Goal: Information Seeking & Learning: Learn about a topic

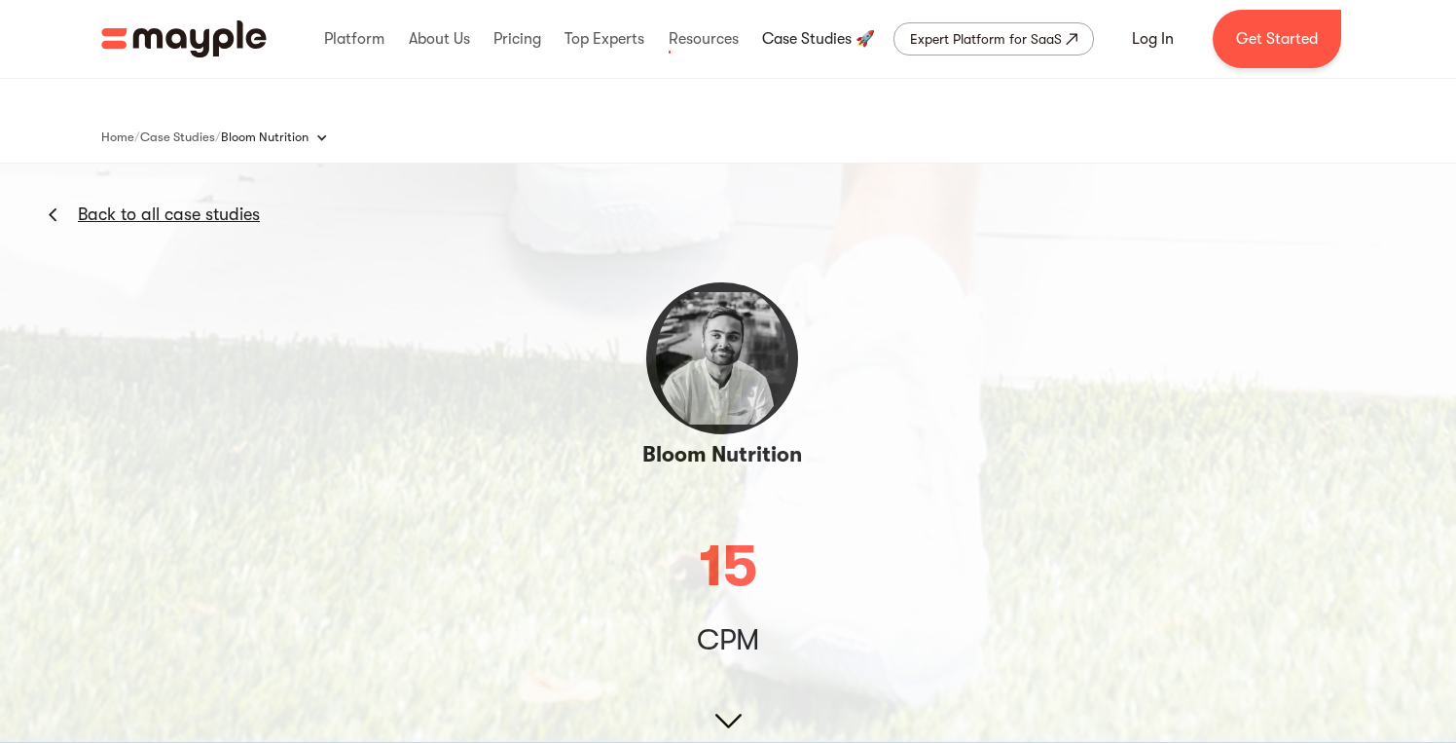
click at [782, 38] on link at bounding box center [818, 39] width 123 height 62
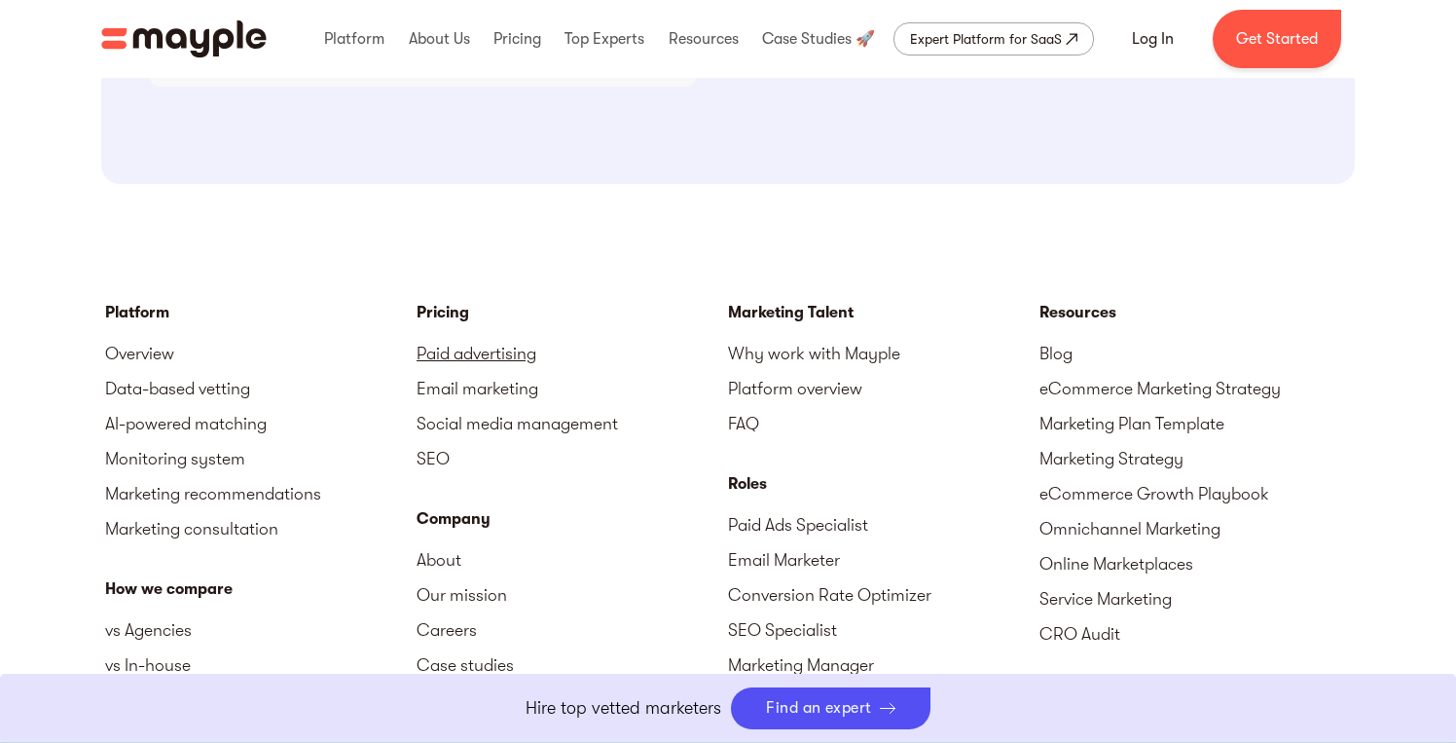
scroll to position [2217, 0]
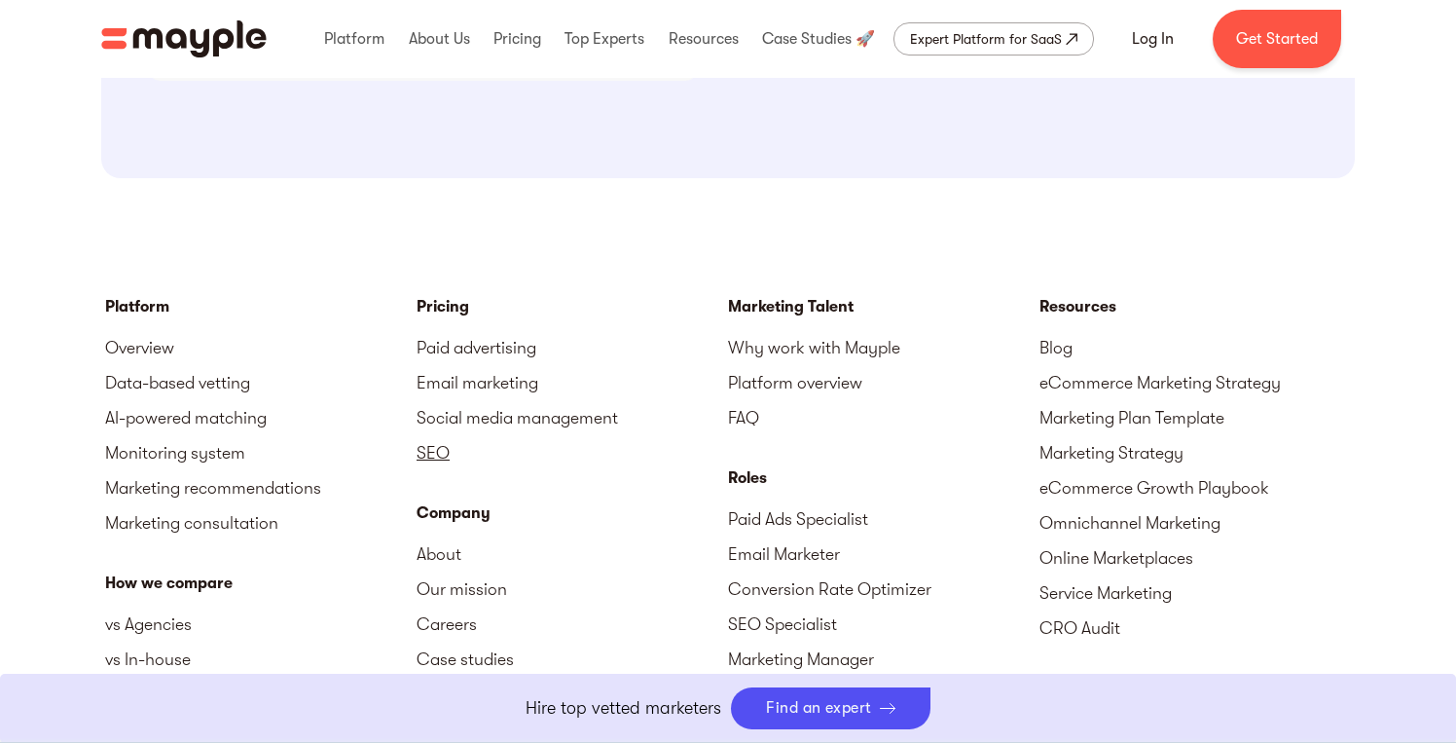
click at [431, 446] on link "SEO" at bounding box center [573, 452] width 312 height 35
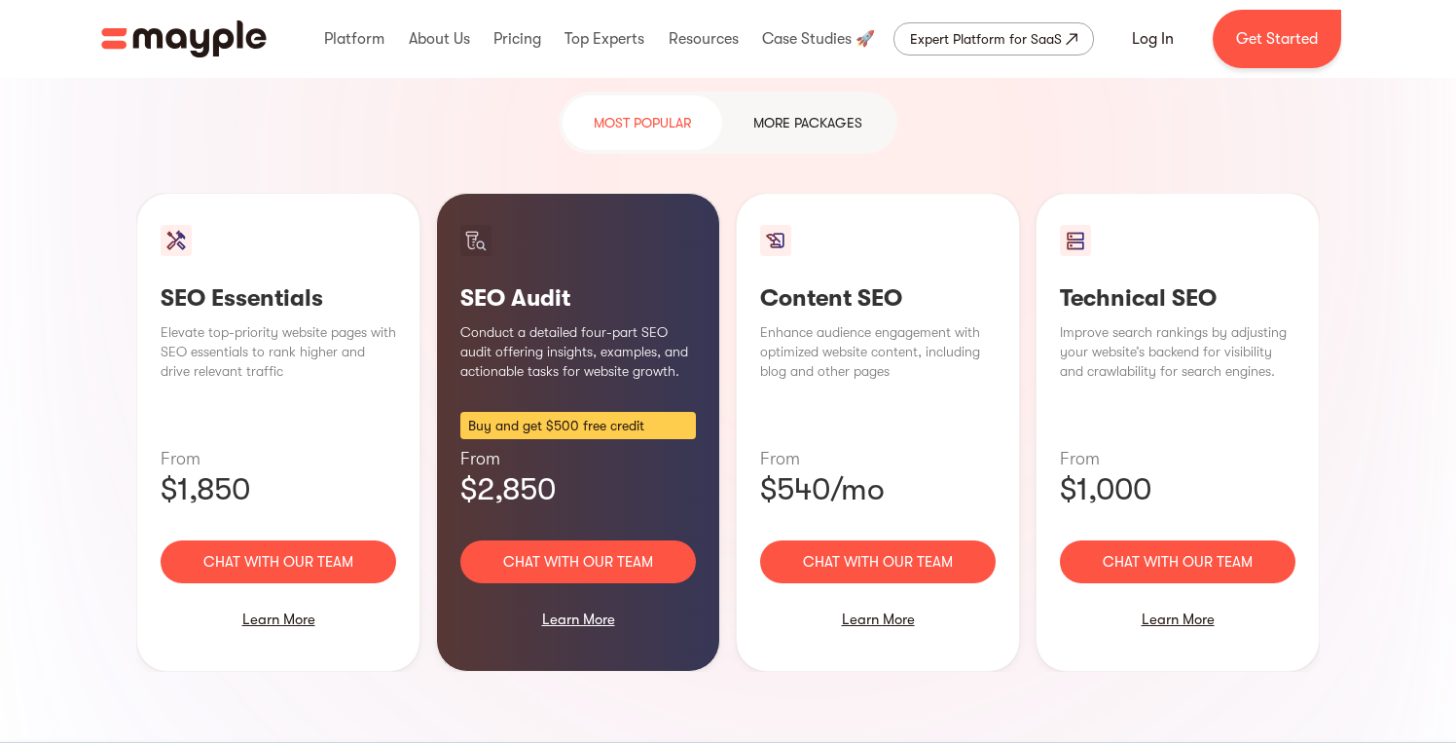
scroll to position [1365, 0]
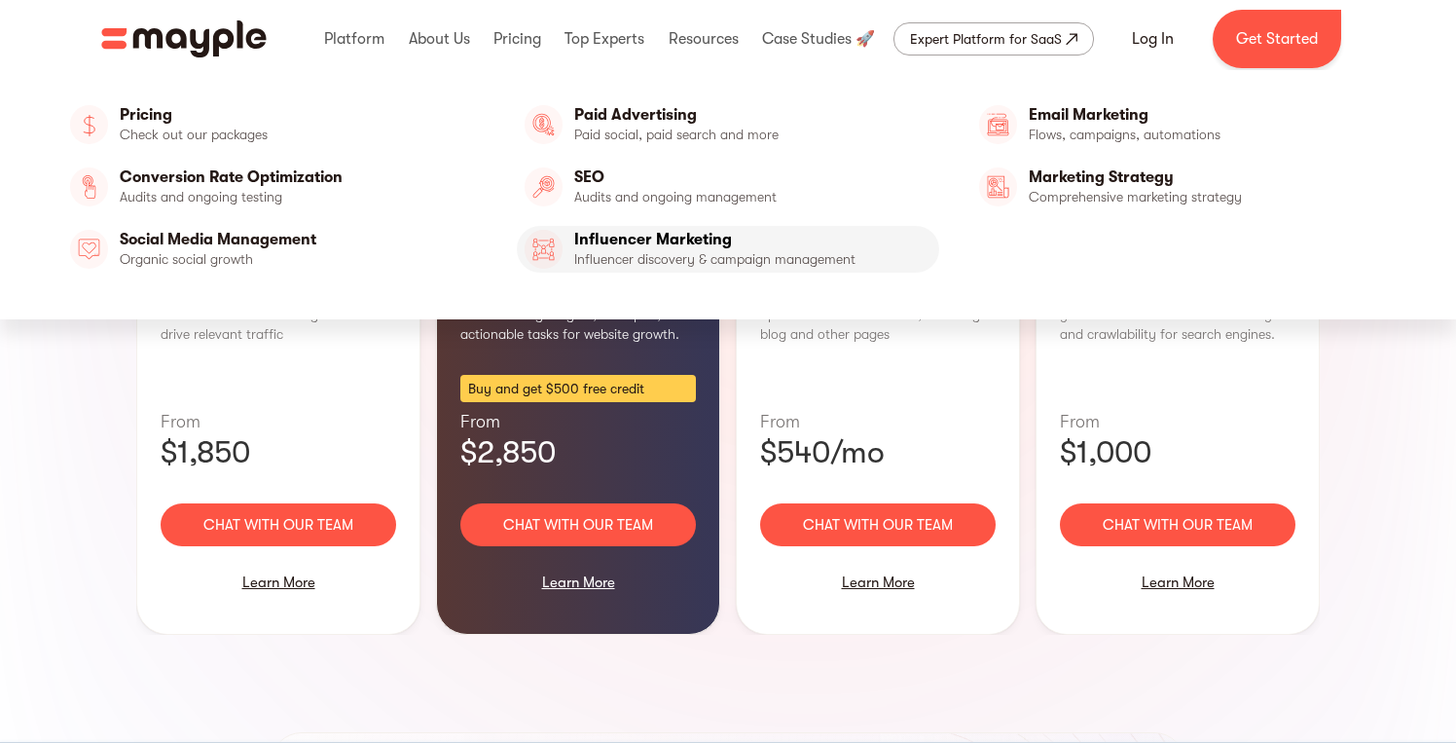
click at [597, 240] on link "Influencer Marketing" at bounding box center [728, 249] width 422 height 47
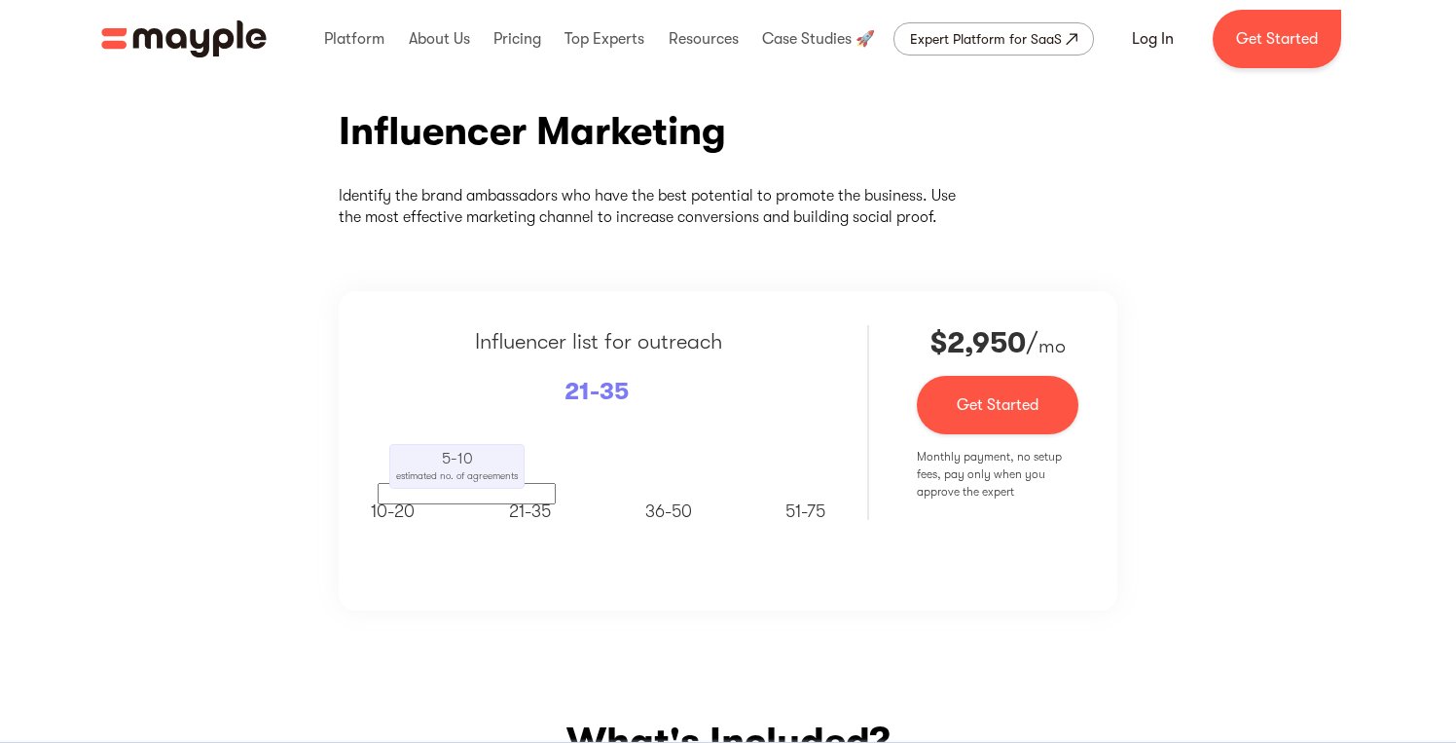
scroll to position [199, 0]
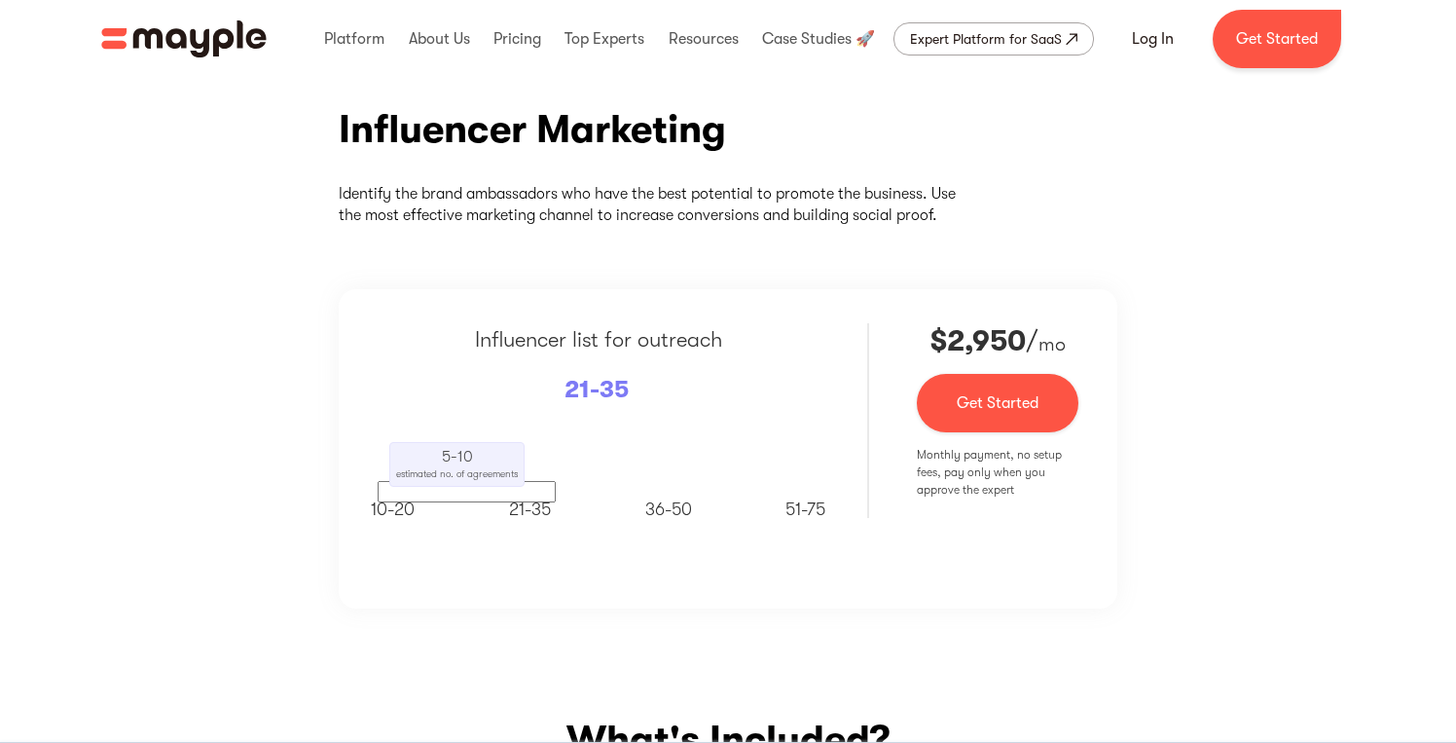
click at [792, 512] on span "51-75" at bounding box center [806, 508] width 40 height 19
click at [794, 505] on span "51-75" at bounding box center [806, 508] width 40 height 19
drag, startPoint x: 455, startPoint y: 464, endPoint x: 593, endPoint y: 476, distance: 138.7
click at [593, 476] on div "5-10 estimated no. of agreements" at bounding box center [599, 462] width 442 height 80
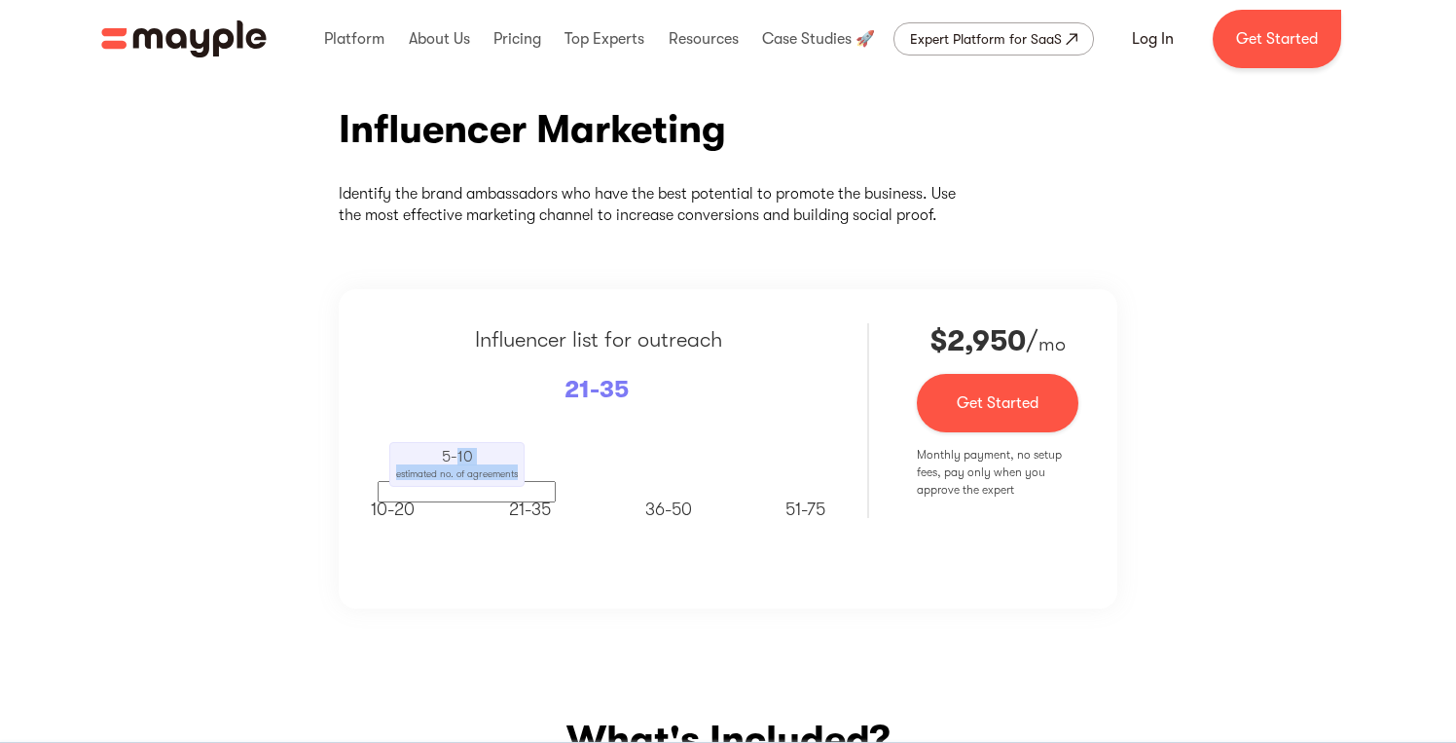
click at [525, 641] on div "Influencer Marketing Identify the brand ambassadors who have the best potential…" at bounding box center [728, 357] width 1456 height 620
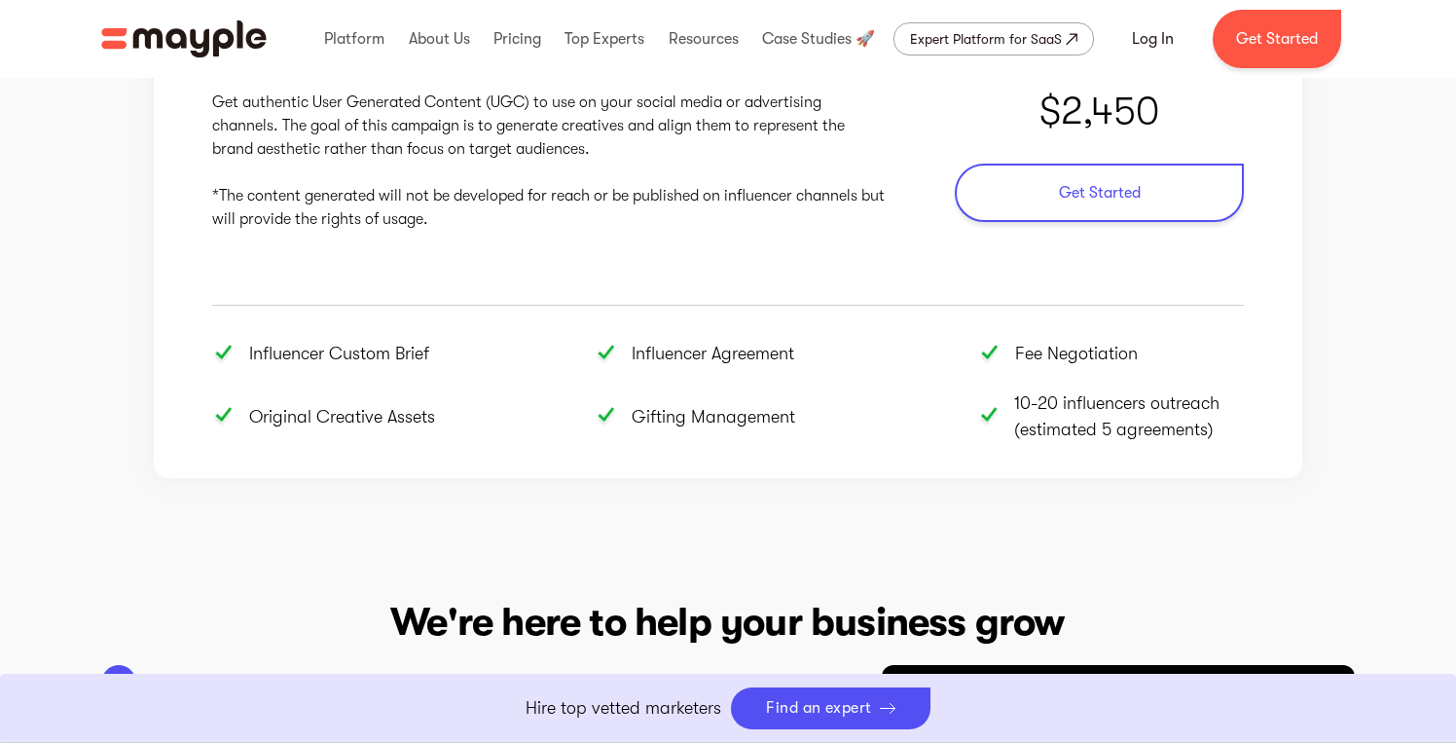
scroll to position [2219, 0]
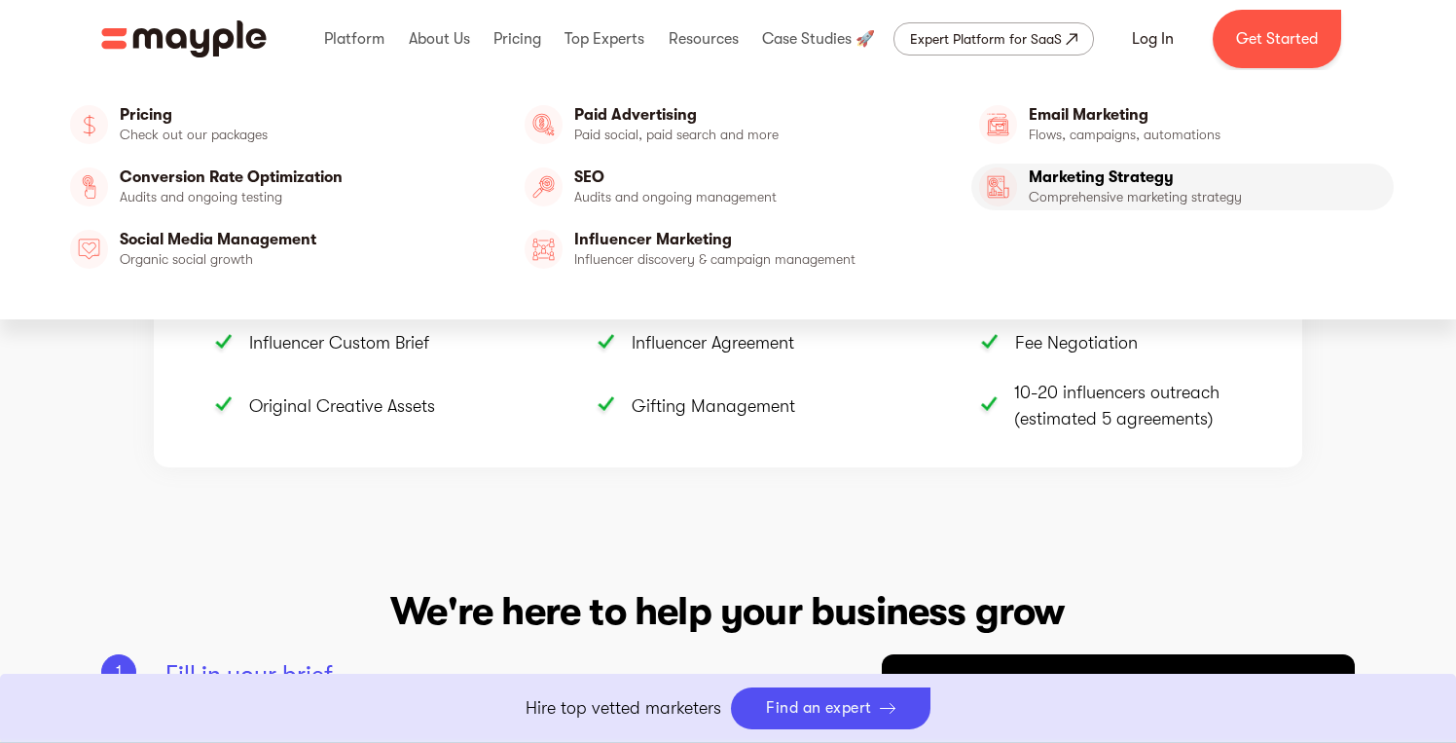
click at [1014, 190] on link "Marketing Strategy" at bounding box center [1183, 187] width 422 height 47
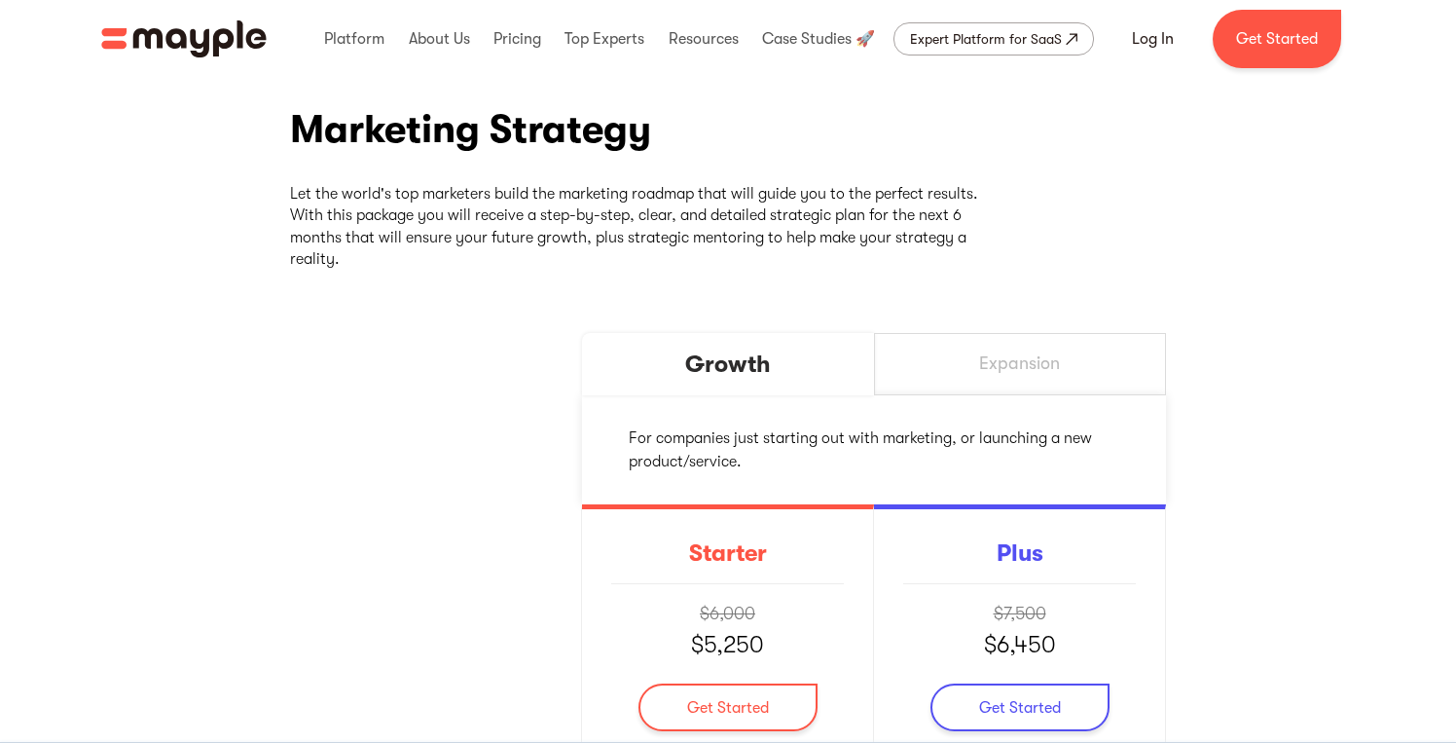
scroll to position [240, 0]
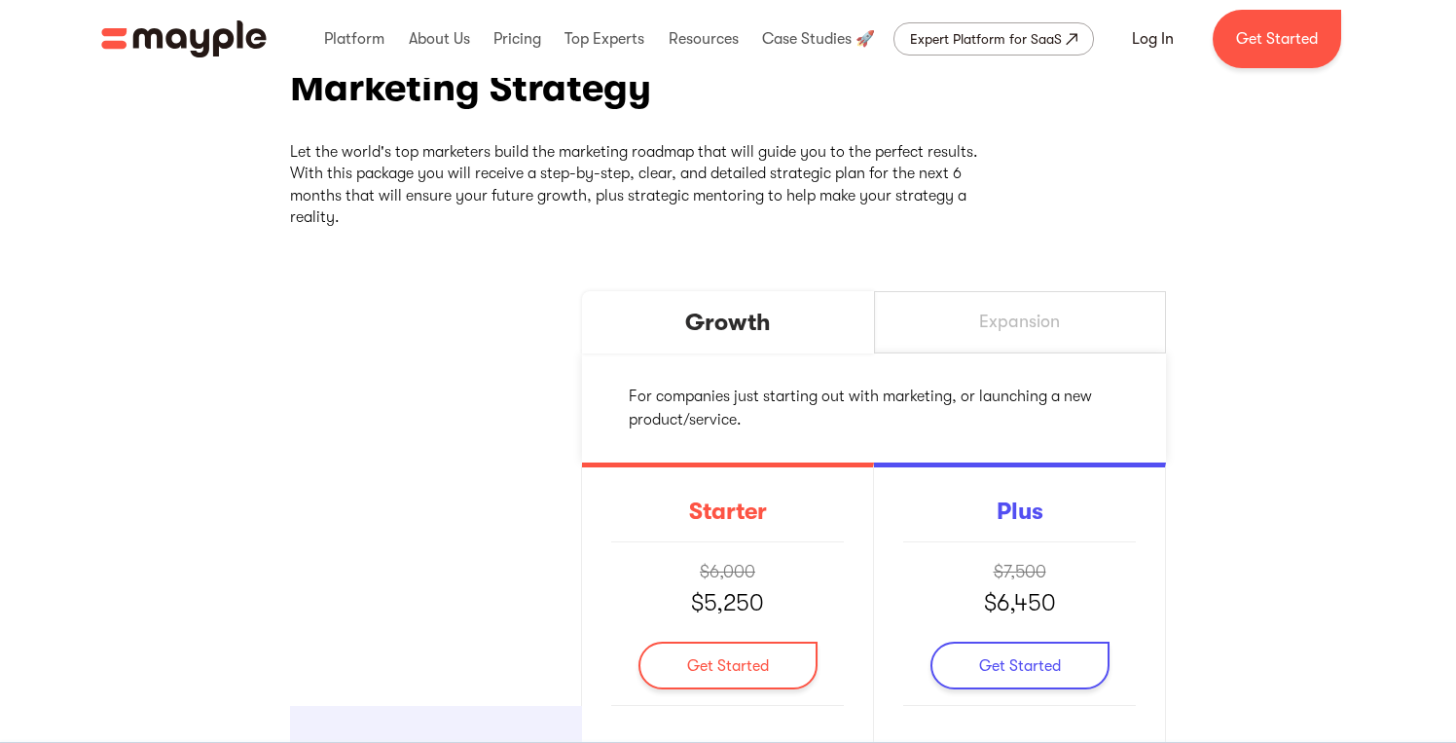
click at [936, 340] on div "Expansion" at bounding box center [1020, 322] width 292 height 62
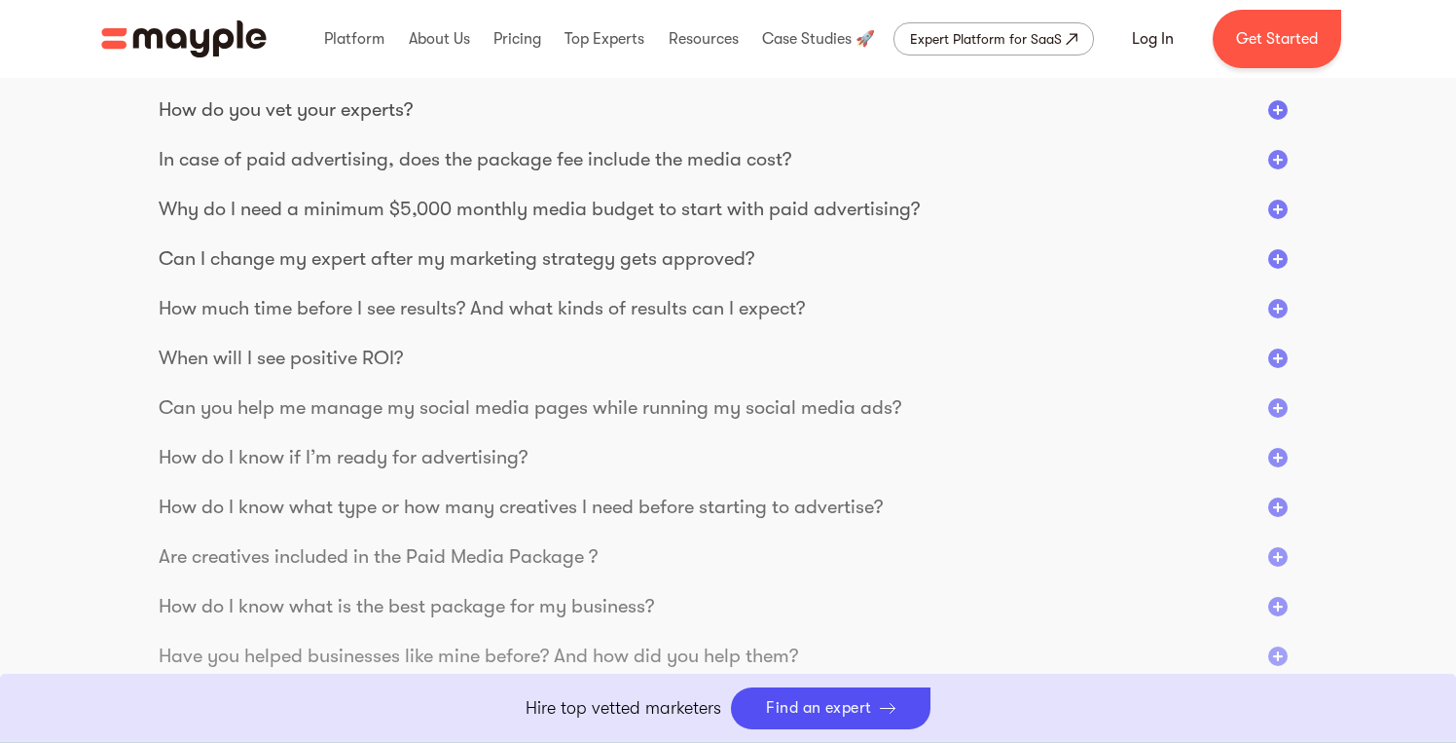
scroll to position [3867, 0]
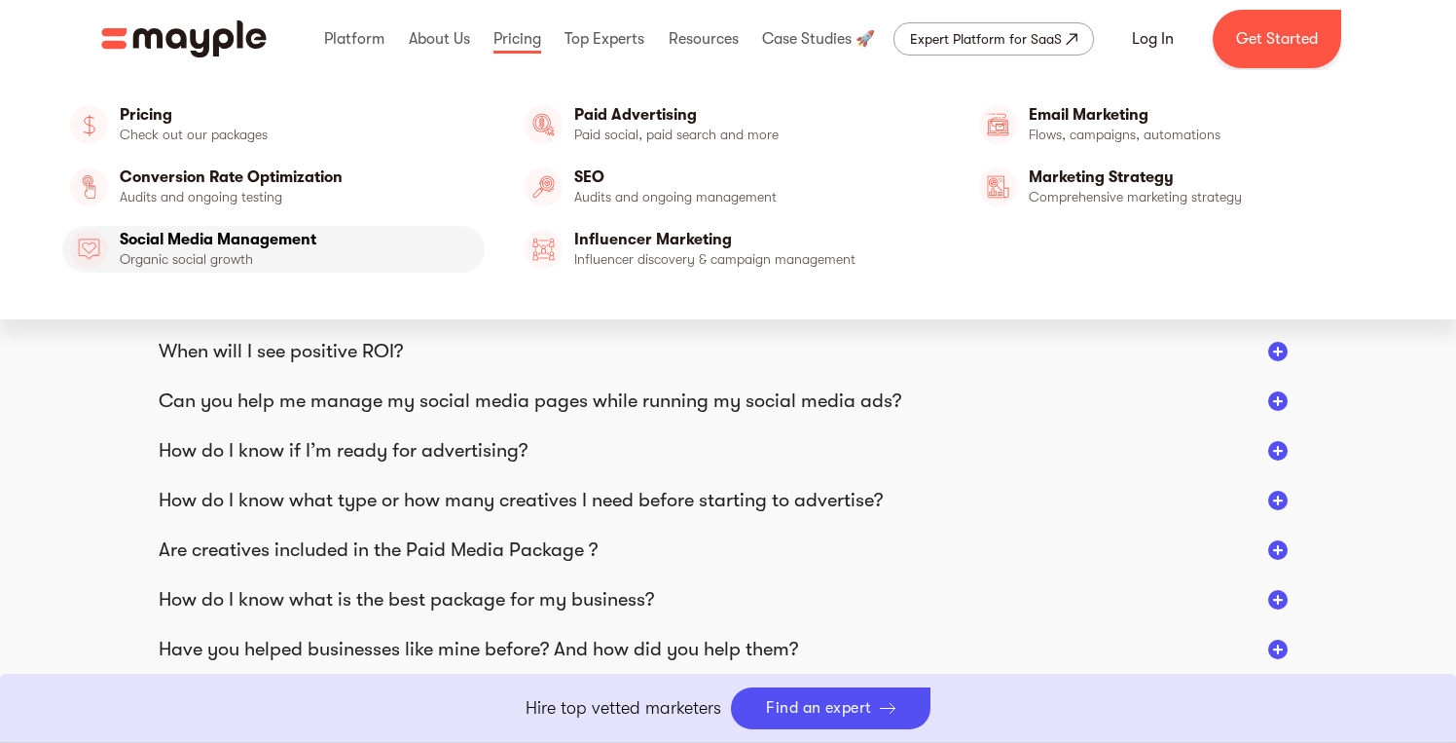
click at [282, 245] on link "Social Media Management" at bounding box center [273, 249] width 422 height 47
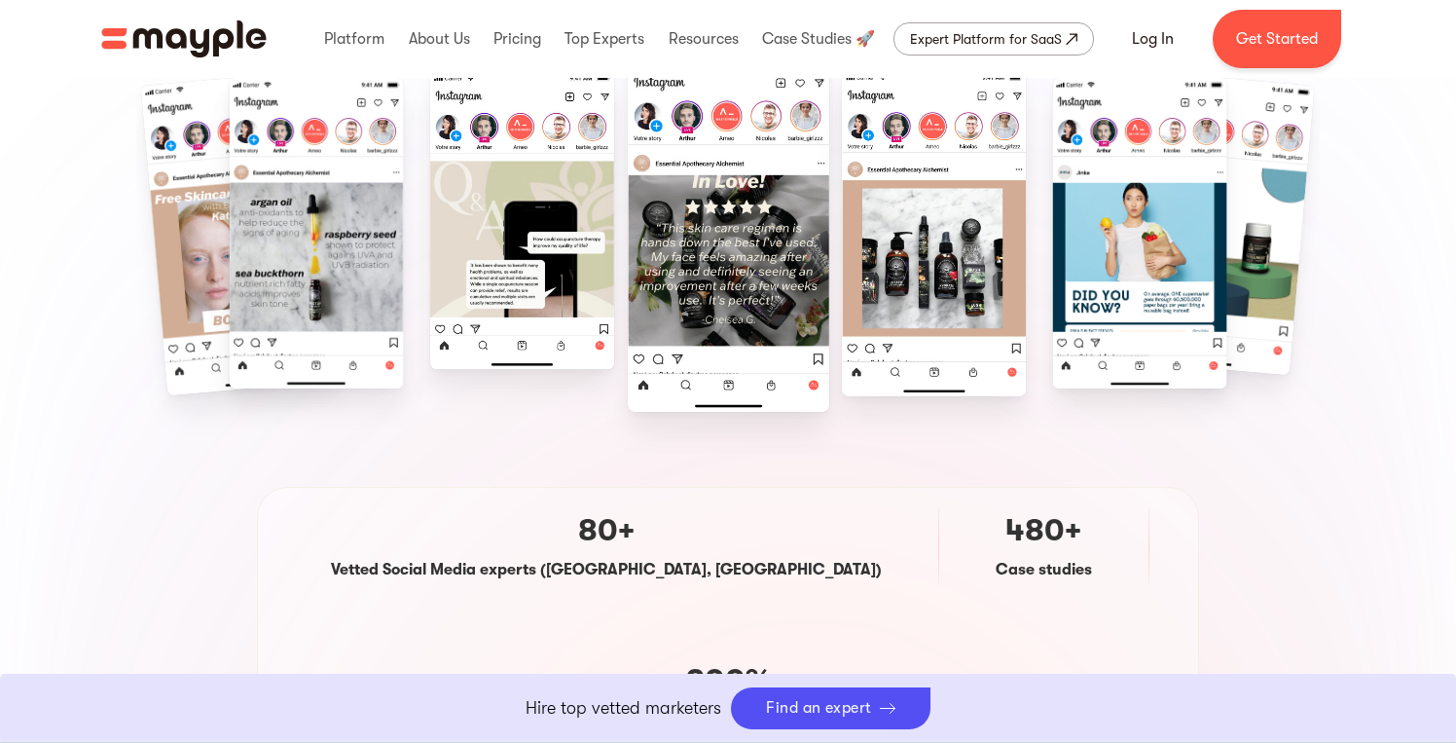
scroll to position [557, 0]
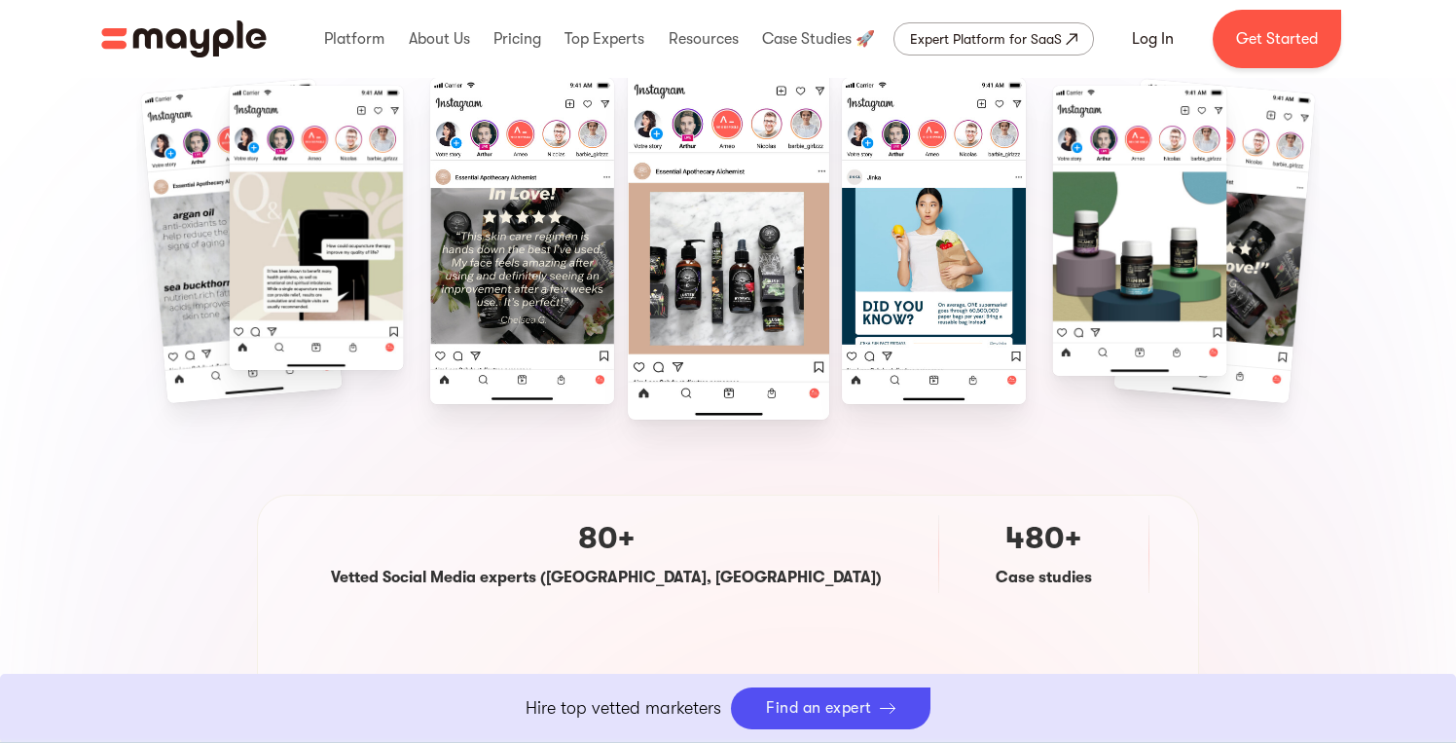
click at [1051, 283] on div at bounding box center [728, 261] width 1184 height 350
click at [1089, 279] on img "5 / 11" at bounding box center [1139, 231] width 175 height 290
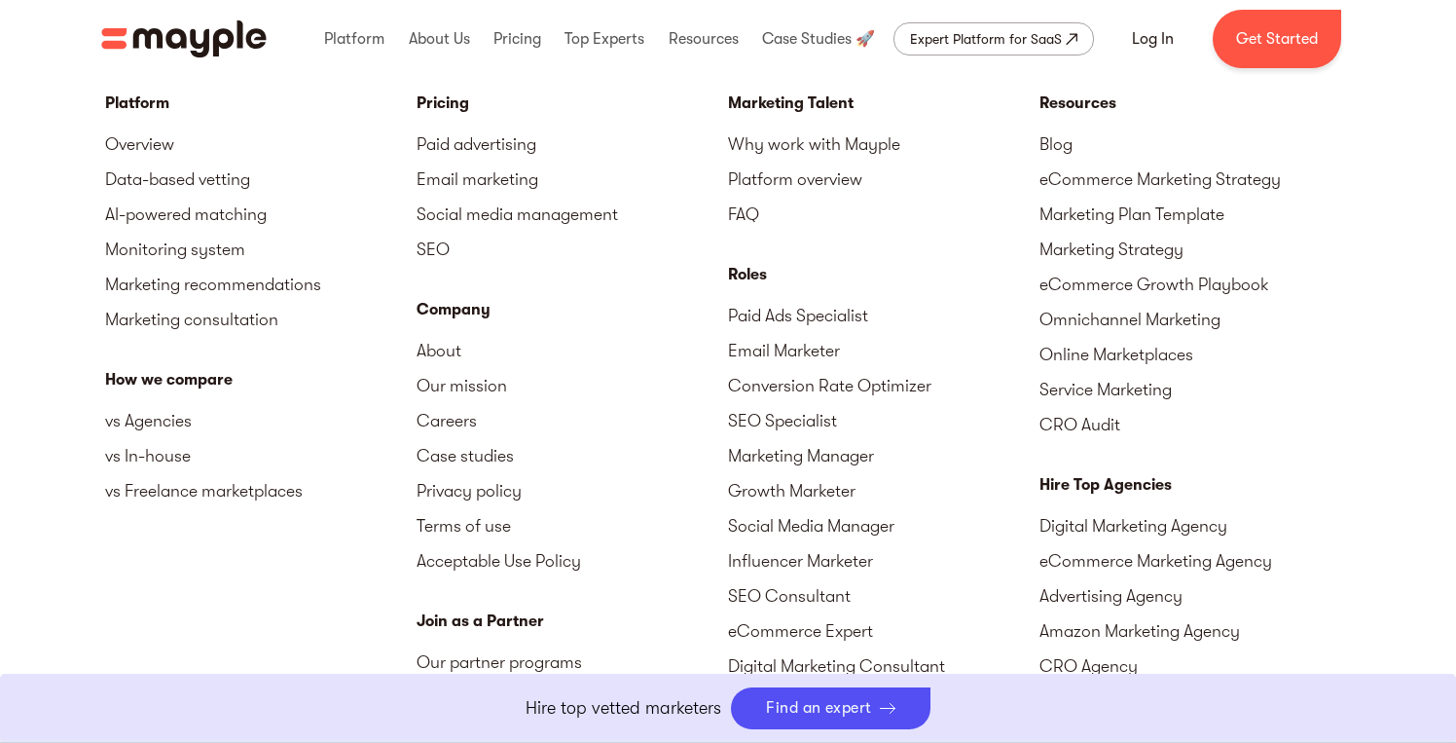
scroll to position [7149, 0]
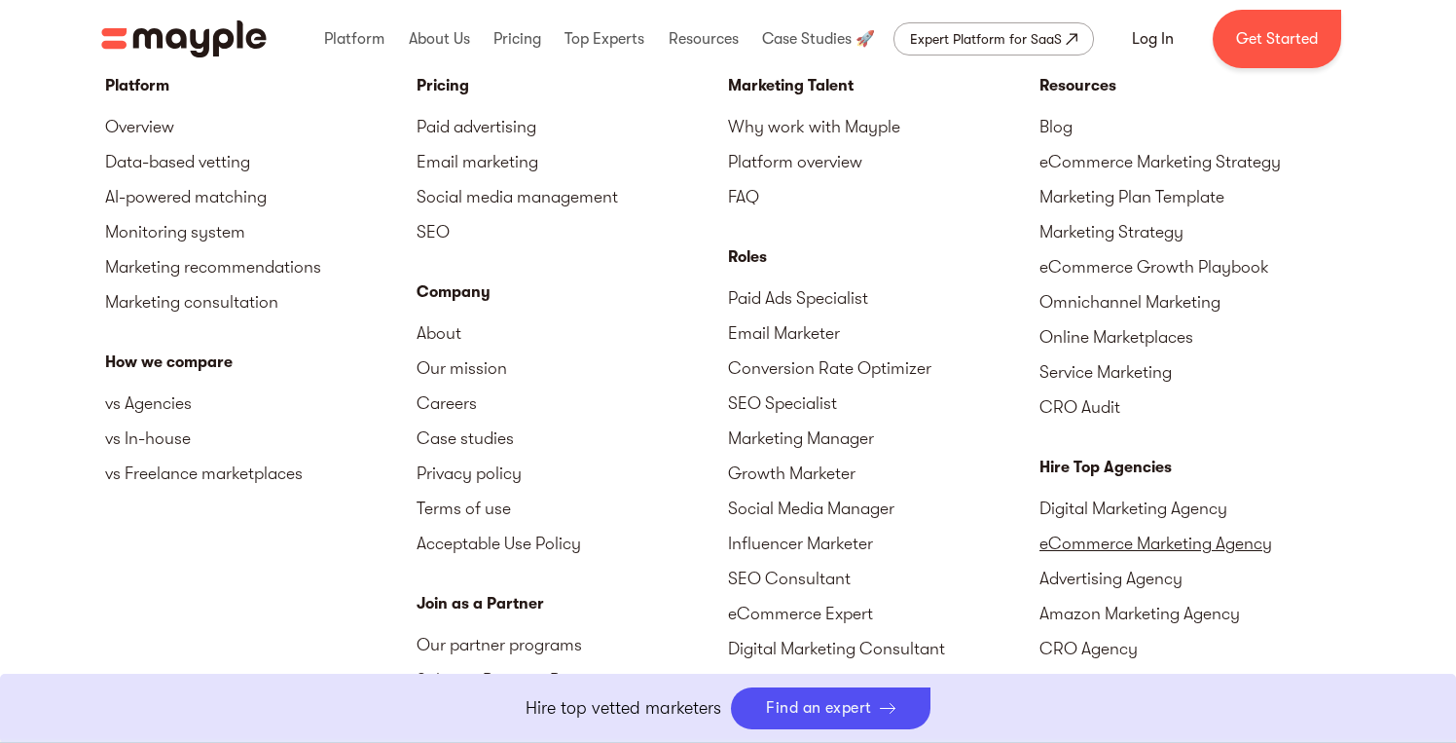
click at [1067, 526] on link "eCommerce Marketing Agency" at bounding box center [1196, 543] width 312 height 35
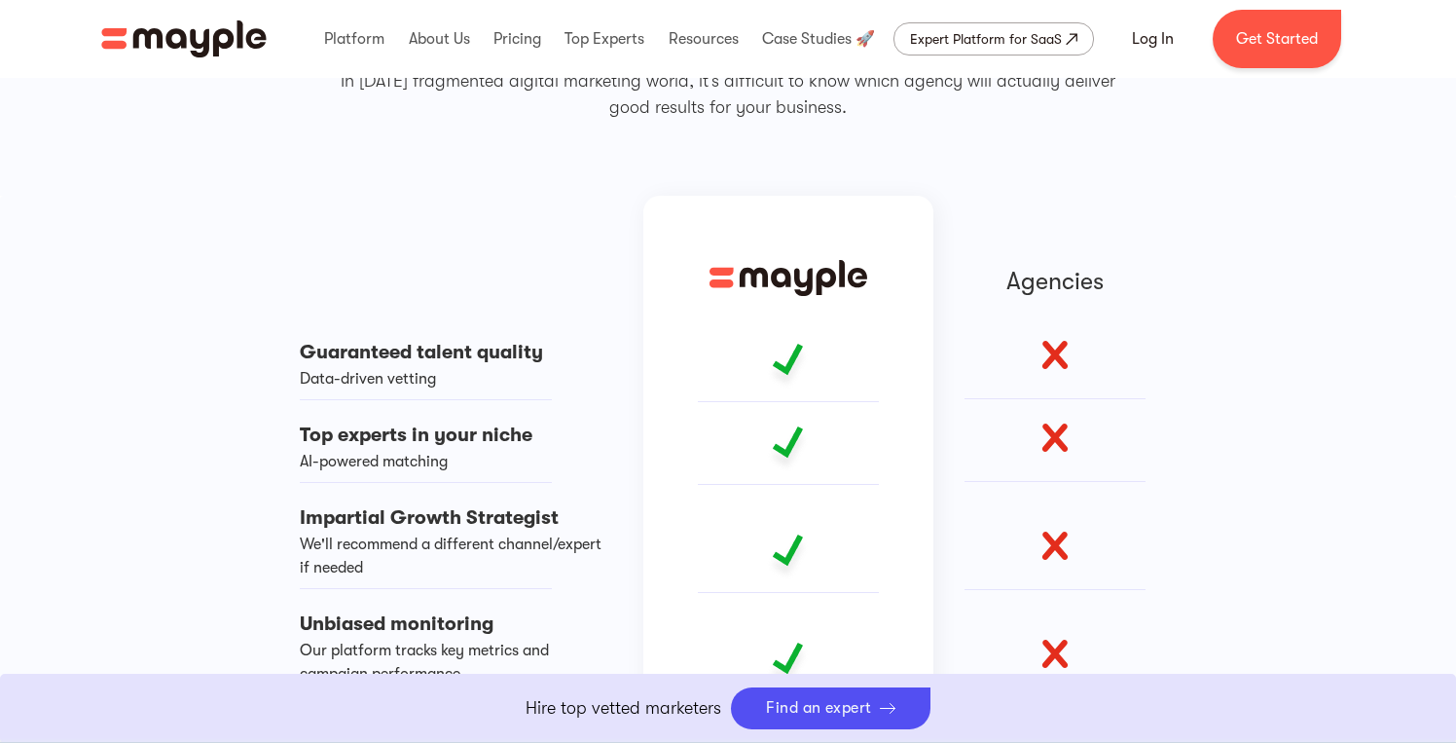
scroll to position [1330, 0]
click at [347, 361] on div "Guaranteed talent quality" at bounding box center [426, 351] width 252 height 29
click at [258, 390] on div "Guaranteed talent quality Data-driven vetting Top experts in your niche AI-powe…" at bounding box center [728, 566] width 1168 height 742
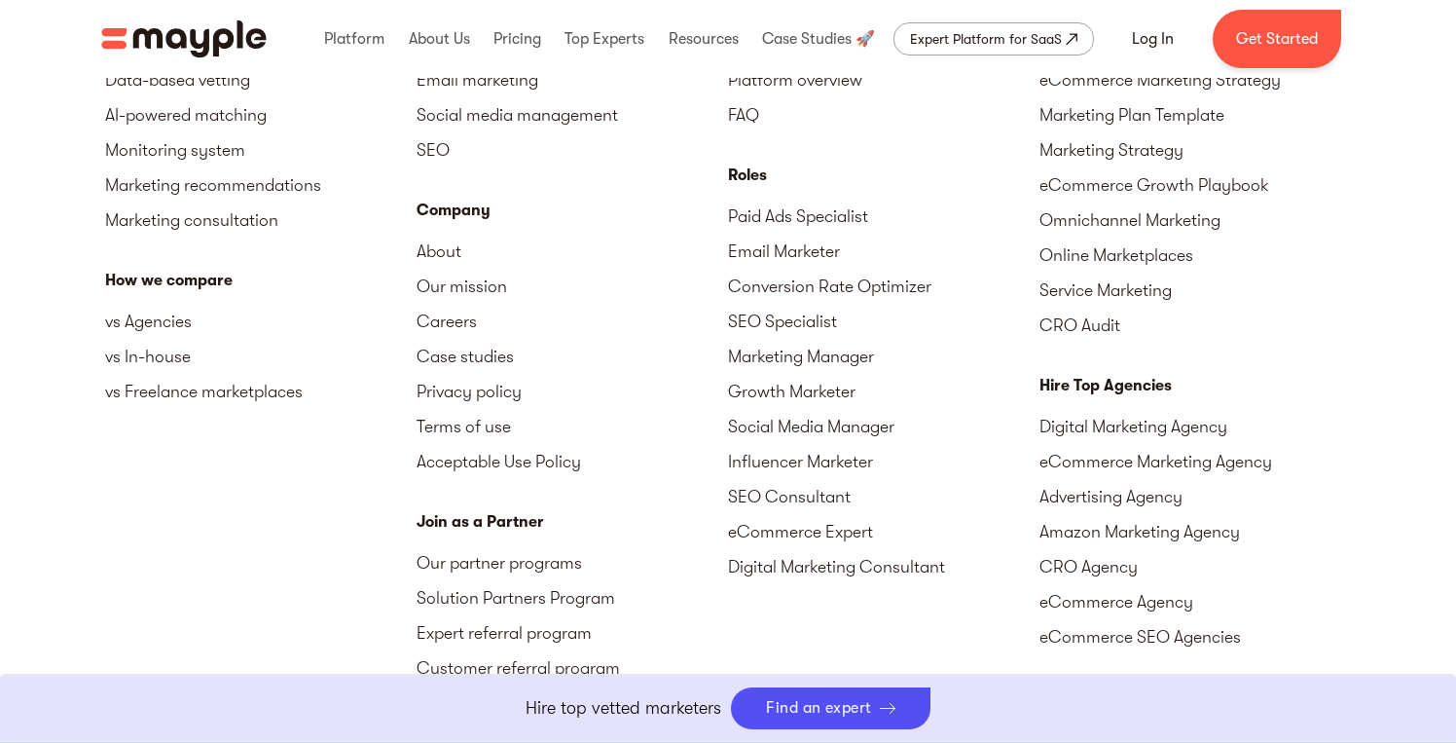
scroll to position [6363, 0]
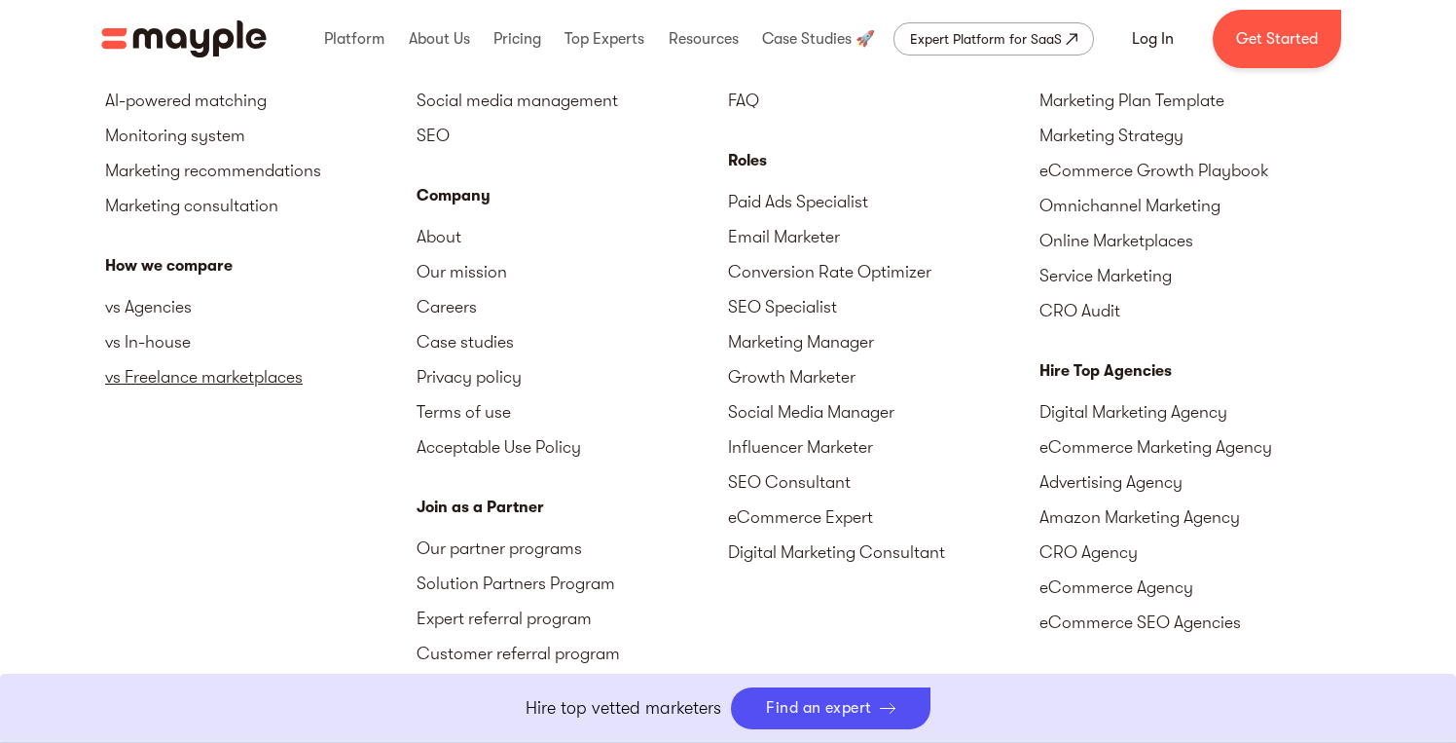
click at [197, 375] on link "vs Freelance marketplaces" at bounding box center [261, 376] width 312 height 35
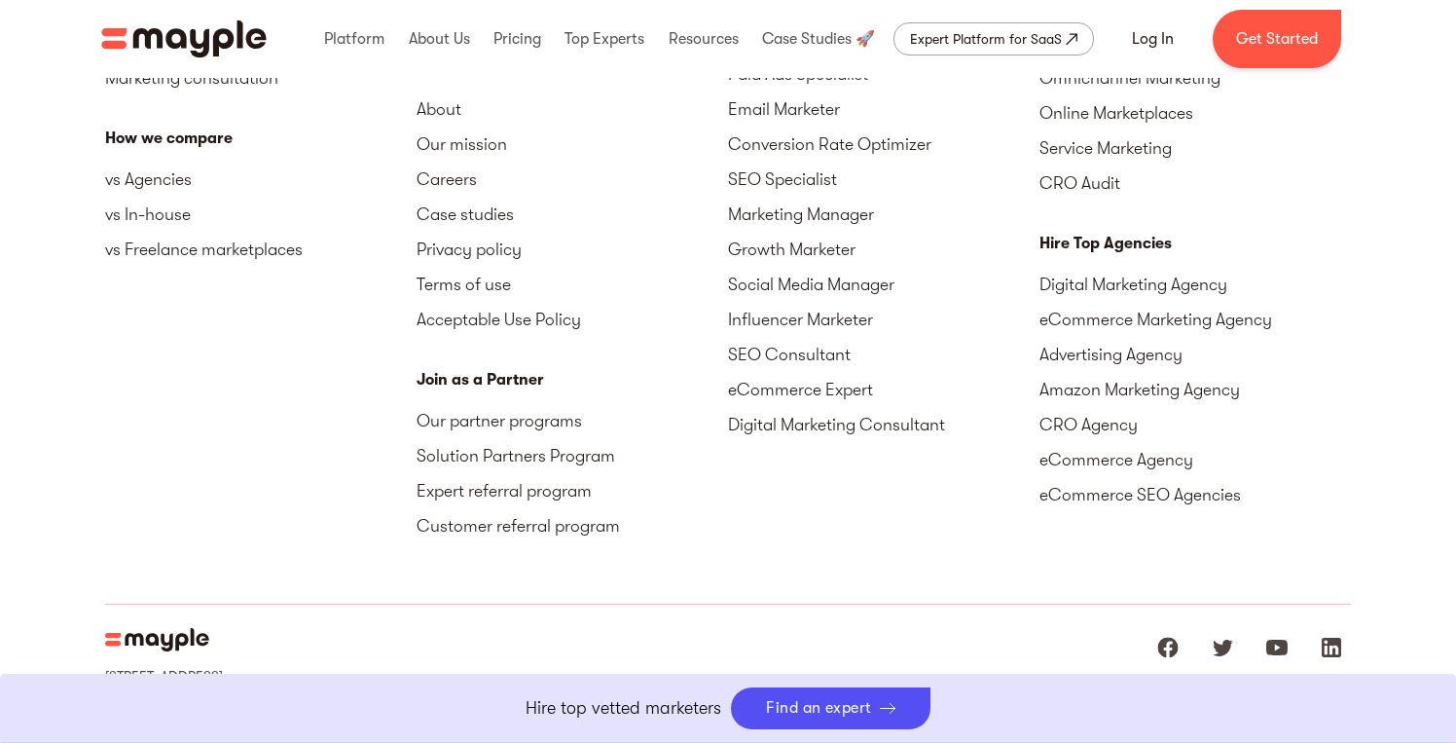
scroll to position [6424, 0]
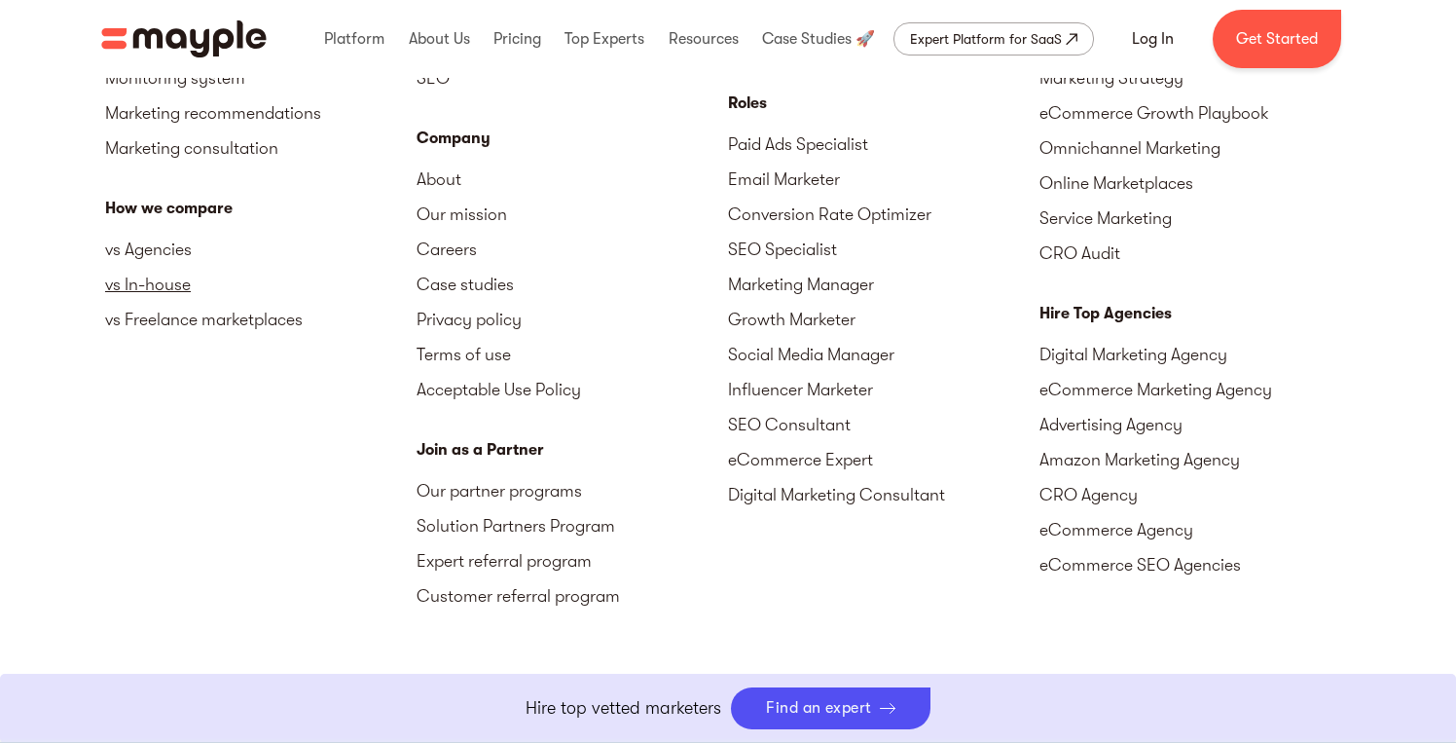
click at [157, 289] on link "vs In-house" at bounding box center [261, 284] width 312 height 35
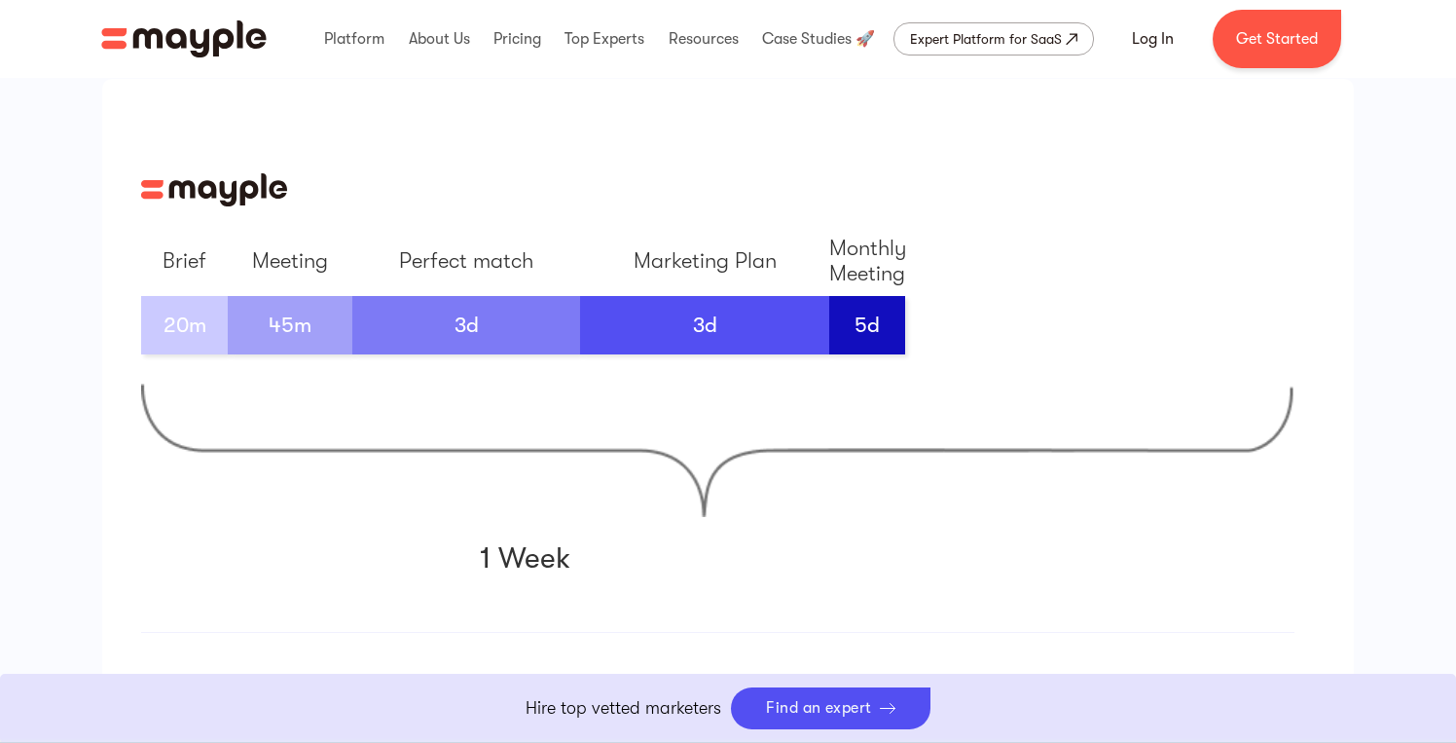
scroll to position [2771, 0]
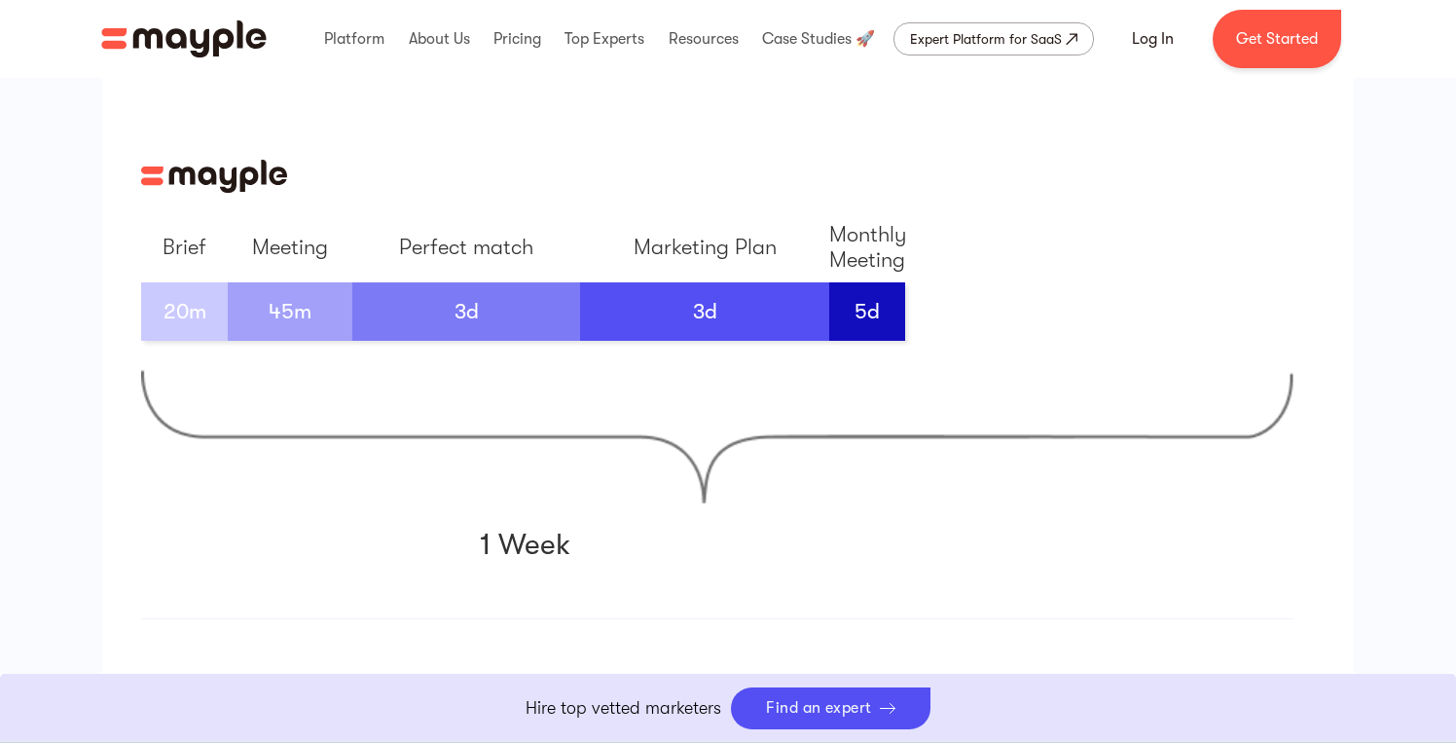
click at [277, 320] on div "45m" at bounding box center [290, 311] width 43 height 58
click at [452, 325] on div "3d" at bounding box center [466, 311] width 228 height 58
click at [683, 326] on div "3d" at bounding box center [704, 311] width 249 height 58
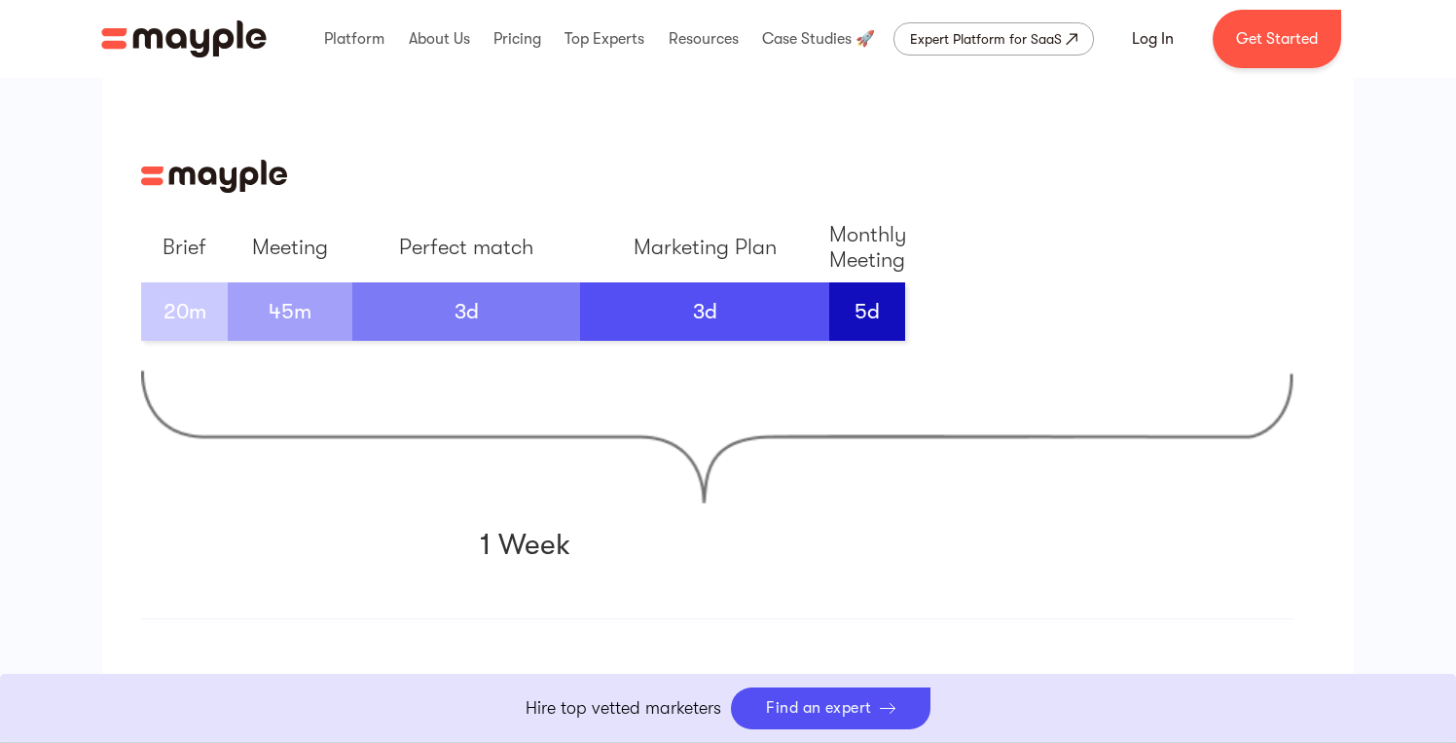
click at [683, 326] on div "3d" at bounding box center [704, 311] width 249 height 58
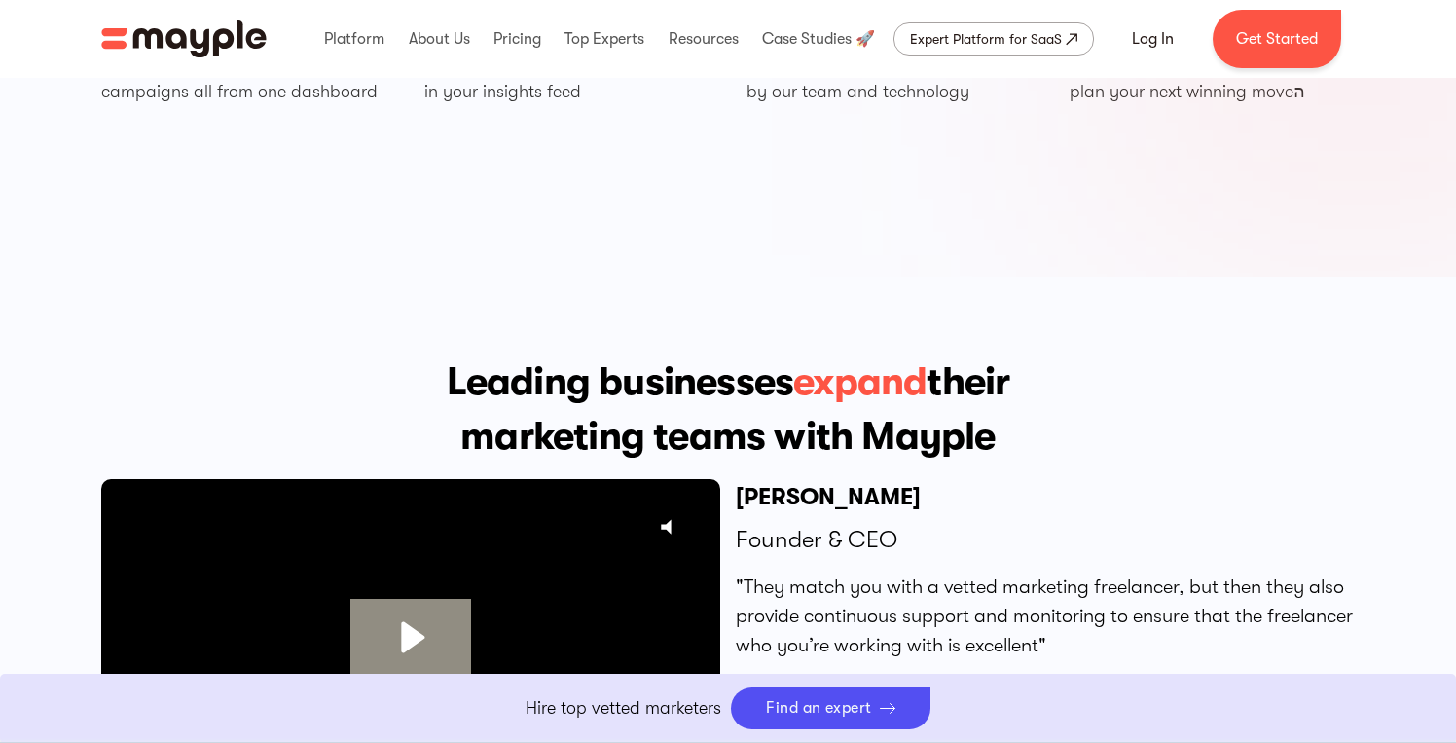
scroll to position [4311, 0]
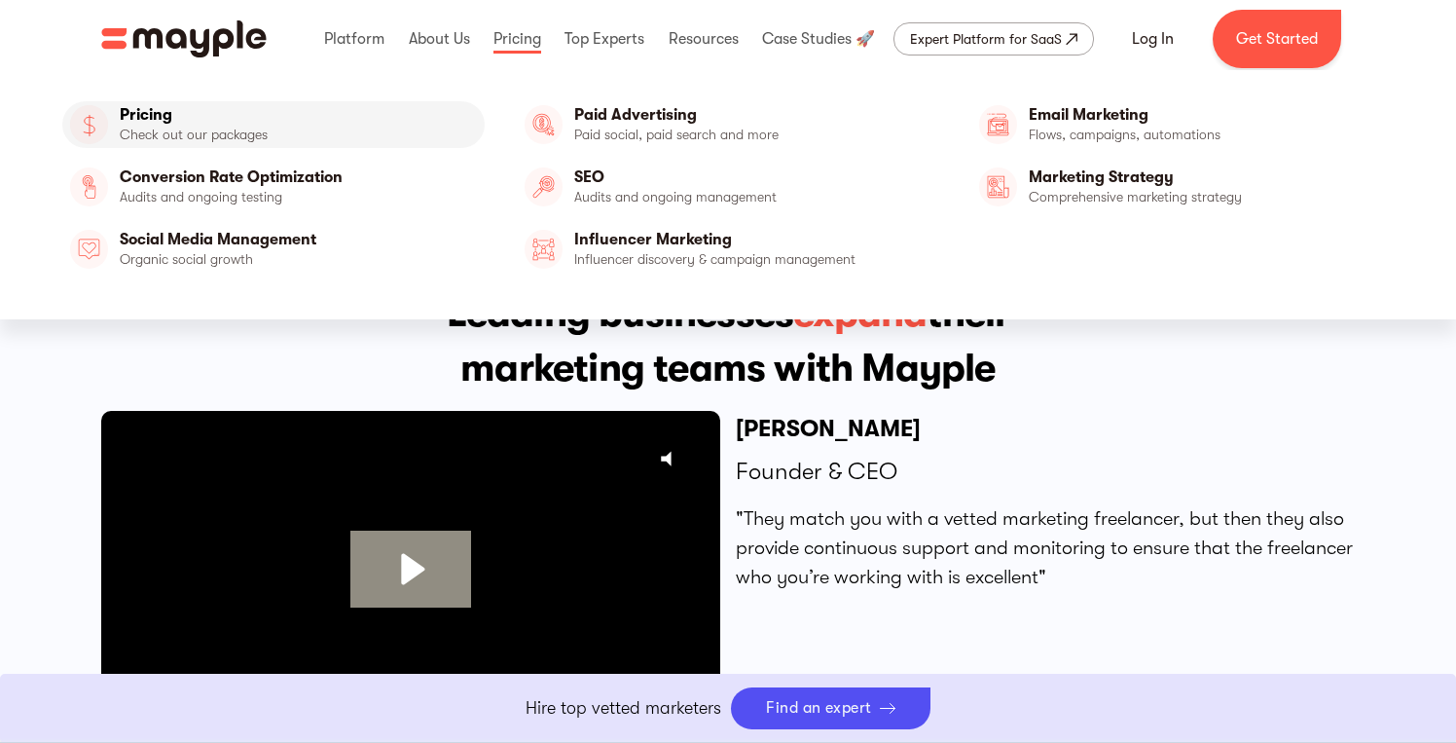
click at [266, 118] on link "Pricing" at bounding box center [273, 124] width 422 height 47
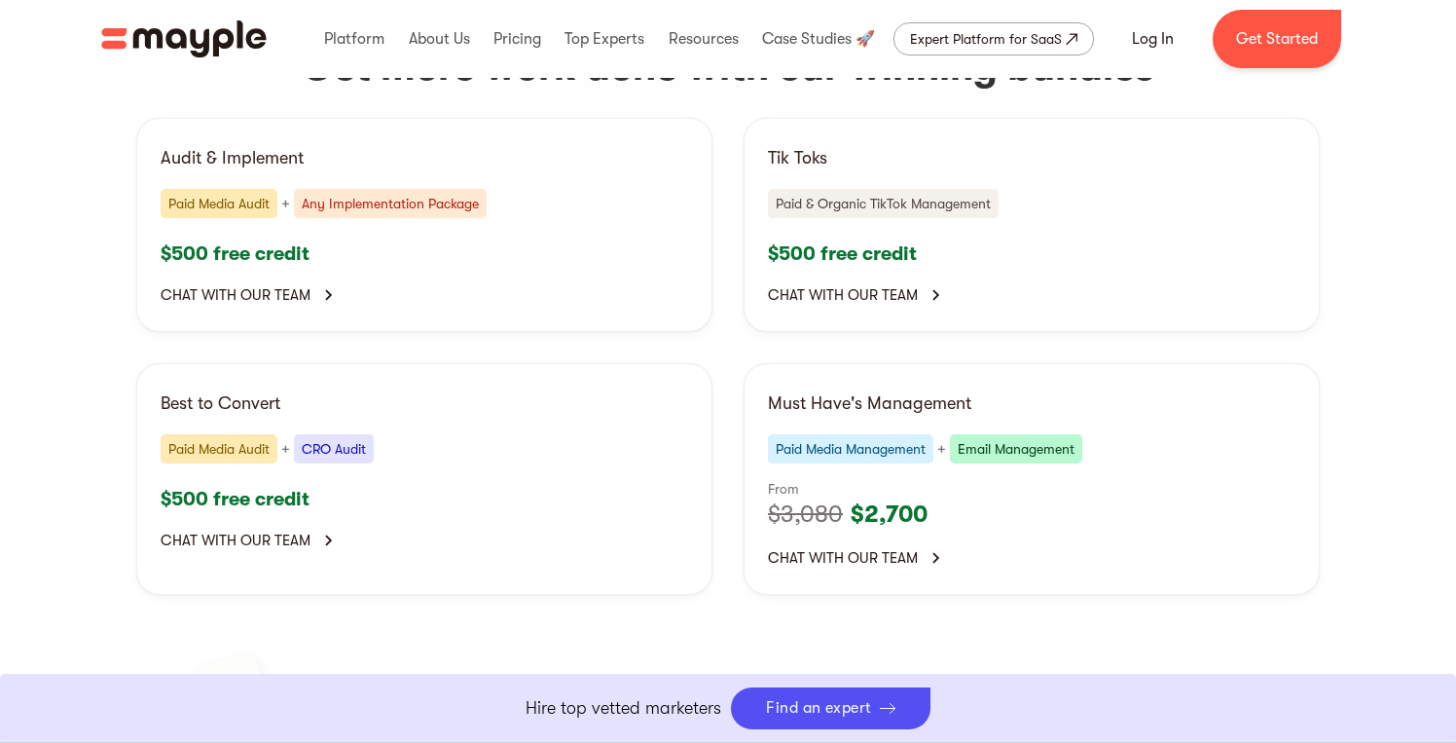
scroll to position [3970, 0]
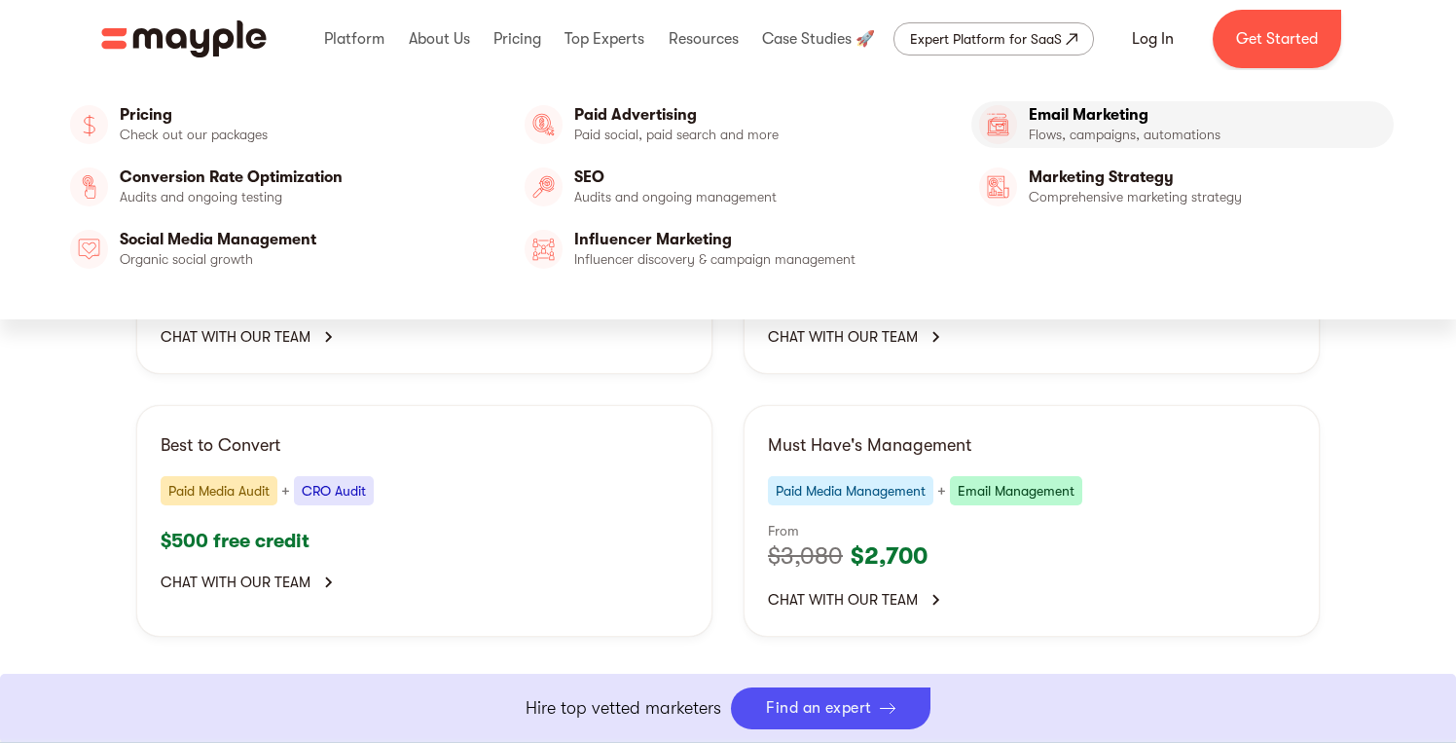
click at [1135, 140] on link "Email Marketing" at bounding box center [1183, 124] width 422 height 47
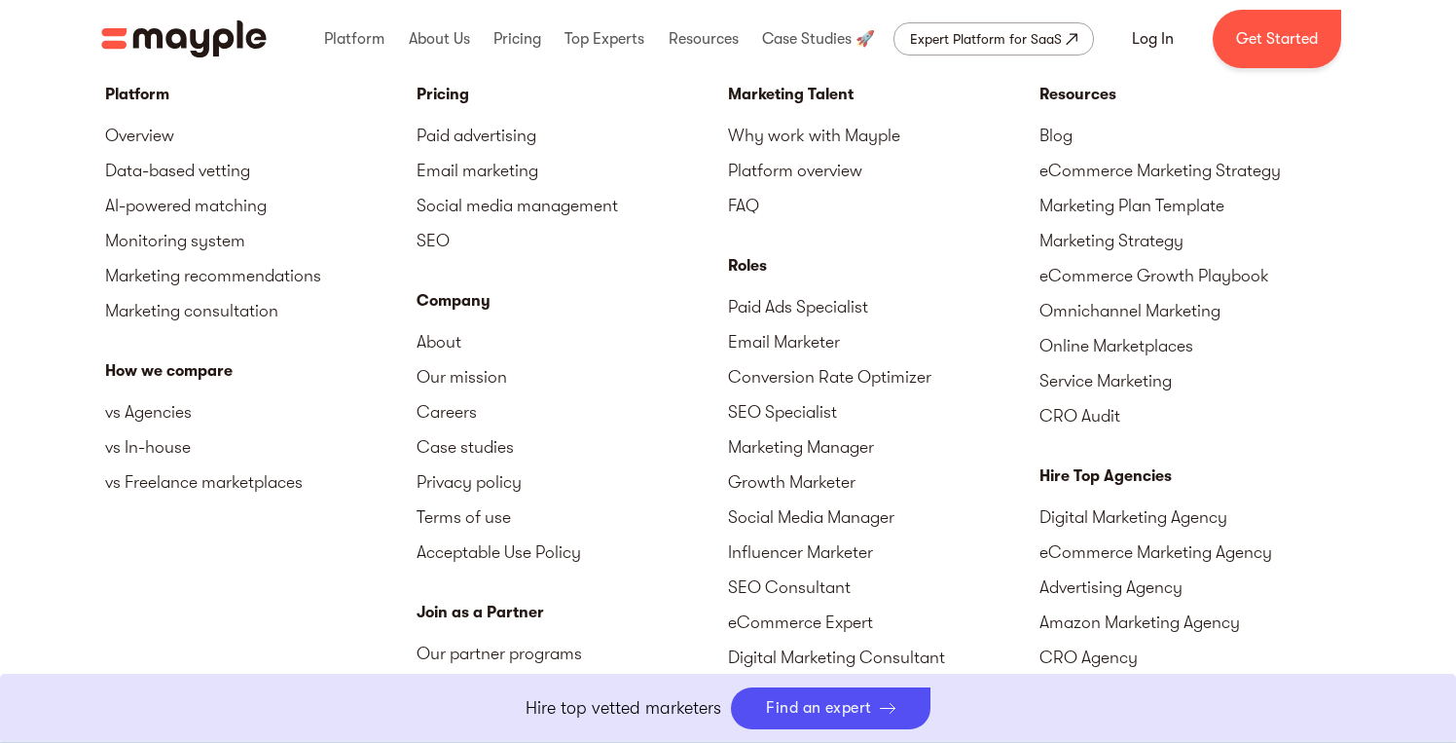
scroll to position [7116, 0]
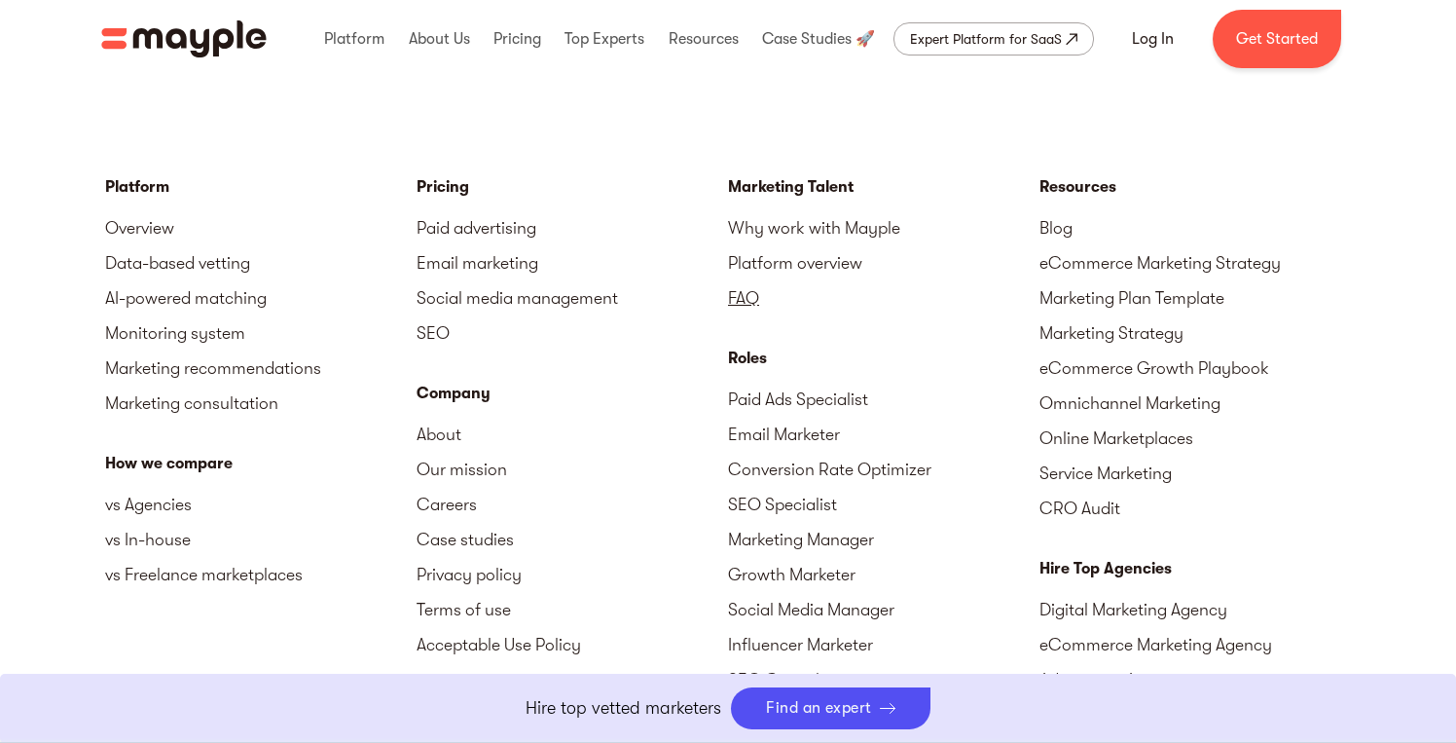
click at [741, 280] on link "FAQ" at bounding box center [884, 297] width 312 height 35
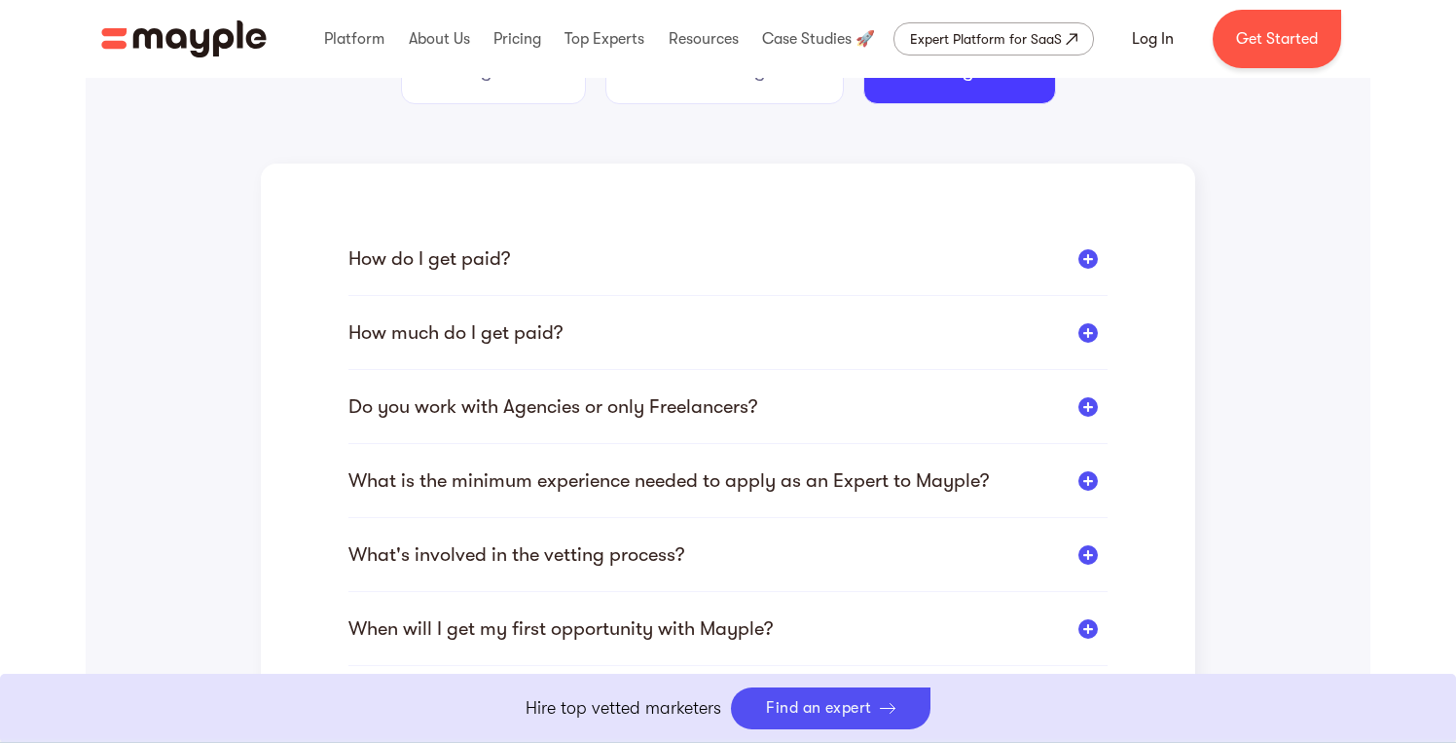
click at [519, 246] on div "How do I get paid?" at bounding box center [727, 258] width 759 height 24
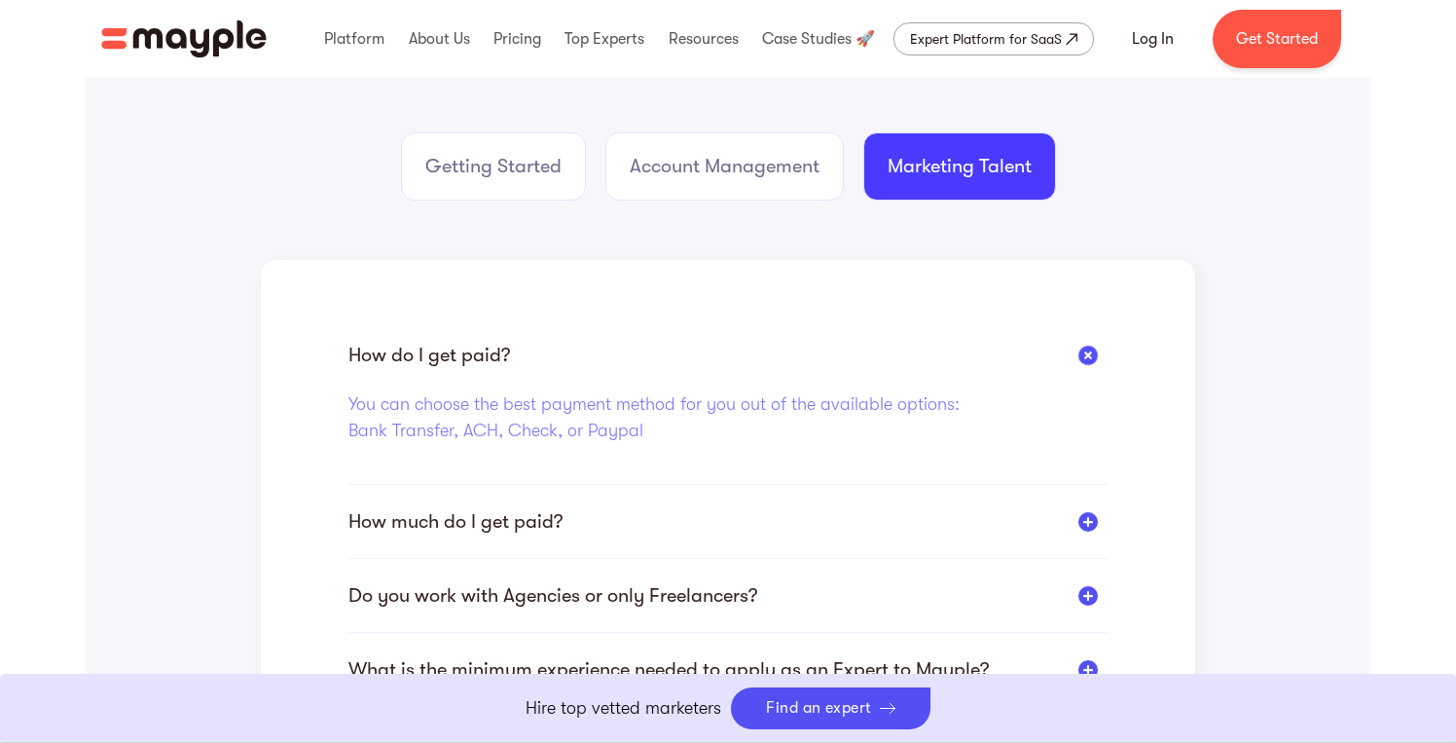
scroll to position [312, 0]
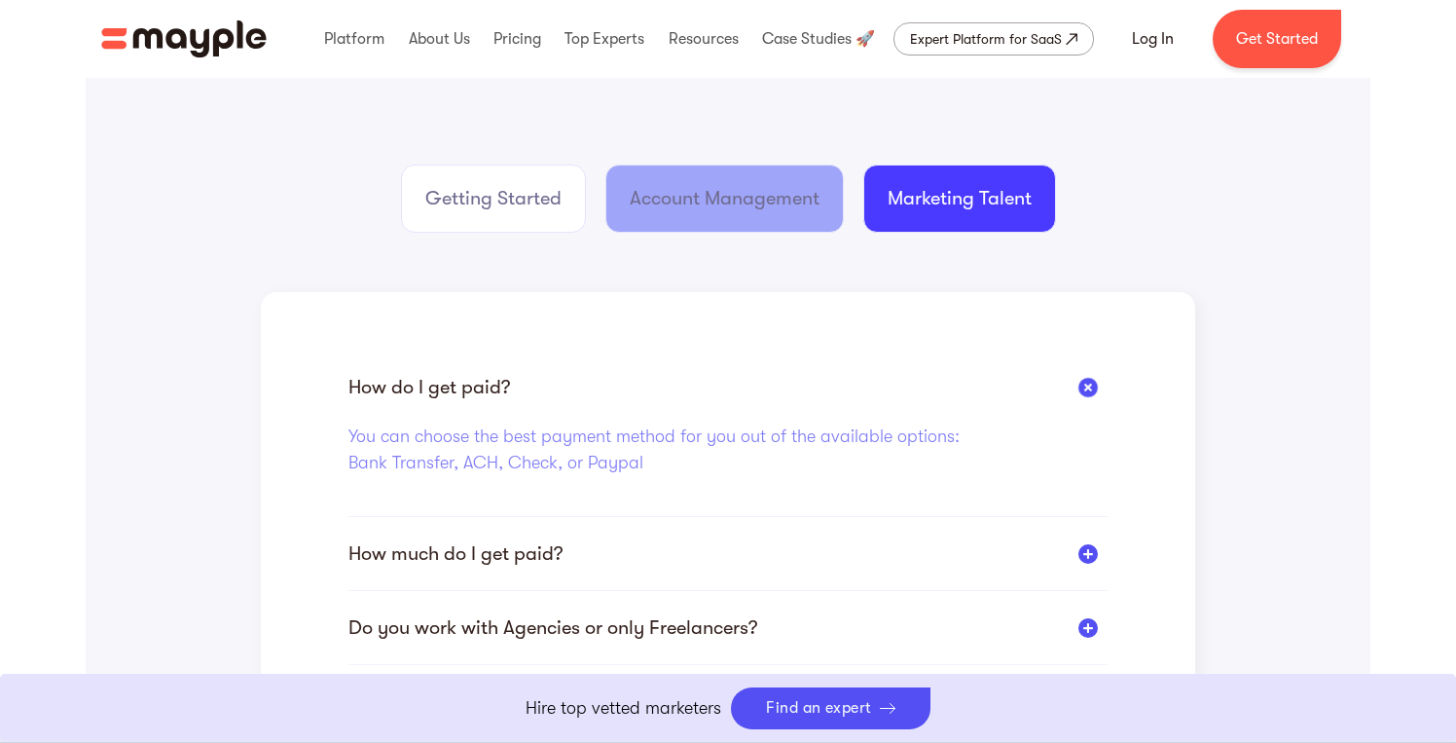
click at [677, 213] on link "Account Management" at bounding box center [724, 199] width 238 height 68
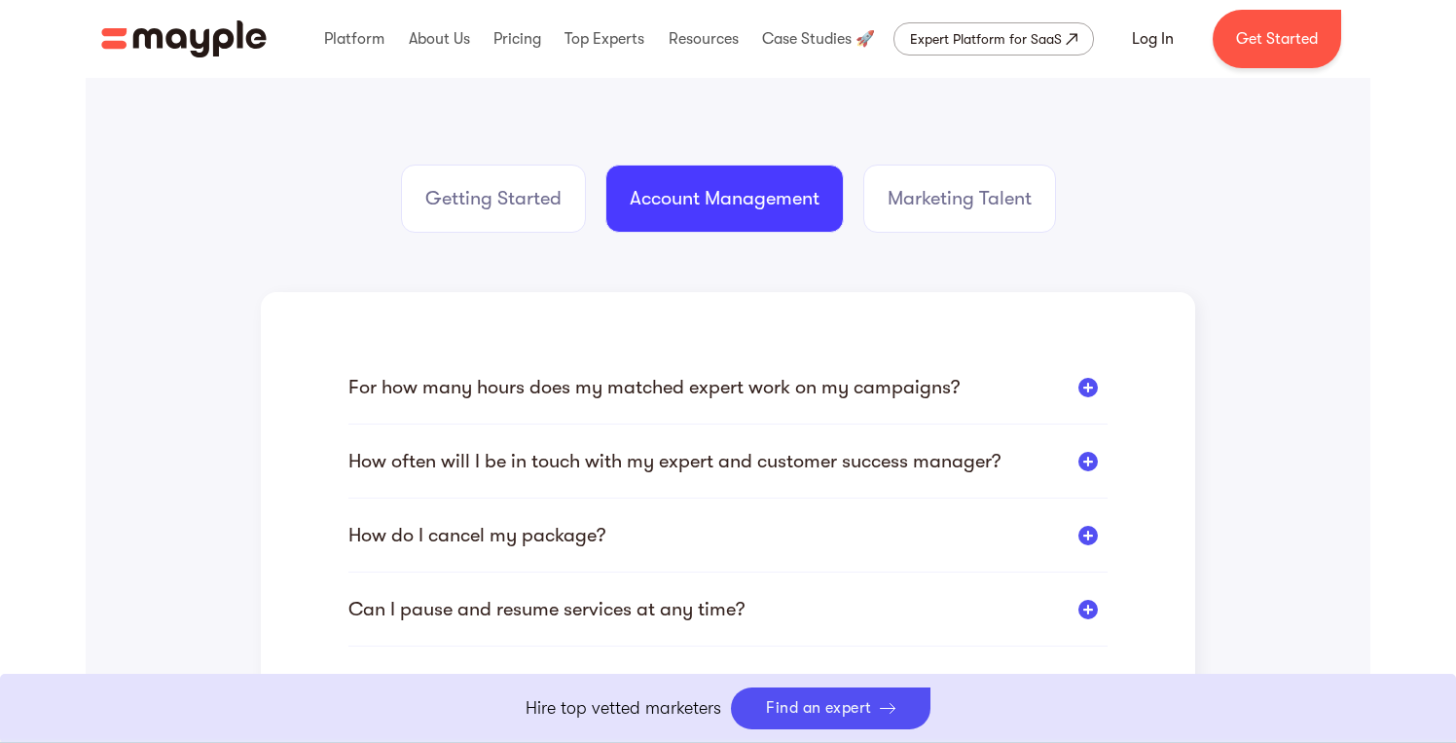
click at [576, 379] on div "For how many hours does my matched expert work on my campaigns?" at bounding box center [653, 387] width 611 height 24
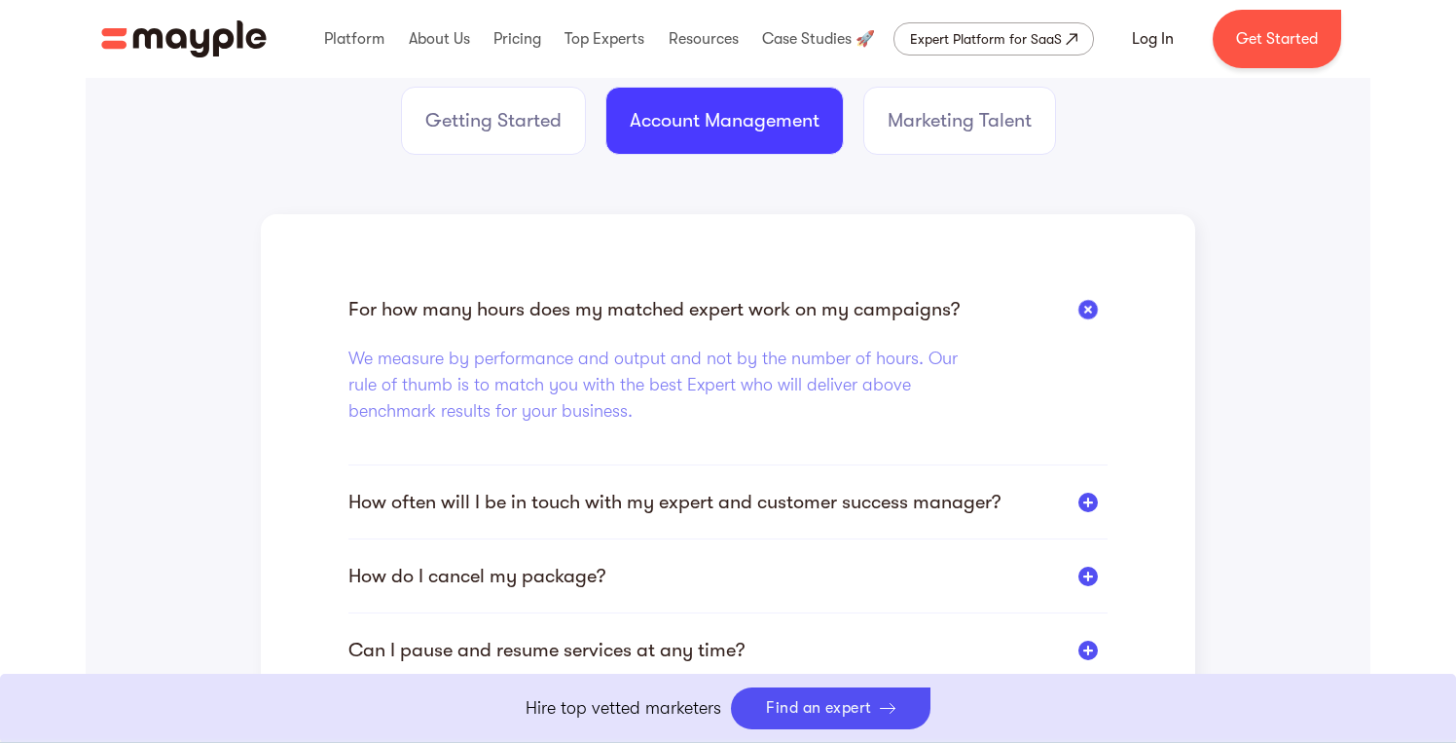
scroll to position [391, 0]
click at [517, 154] on div "Getting Started Account Management Marketing Talent Who is my main point of con…" at bounding box center [728, 610] width 935 height 1048
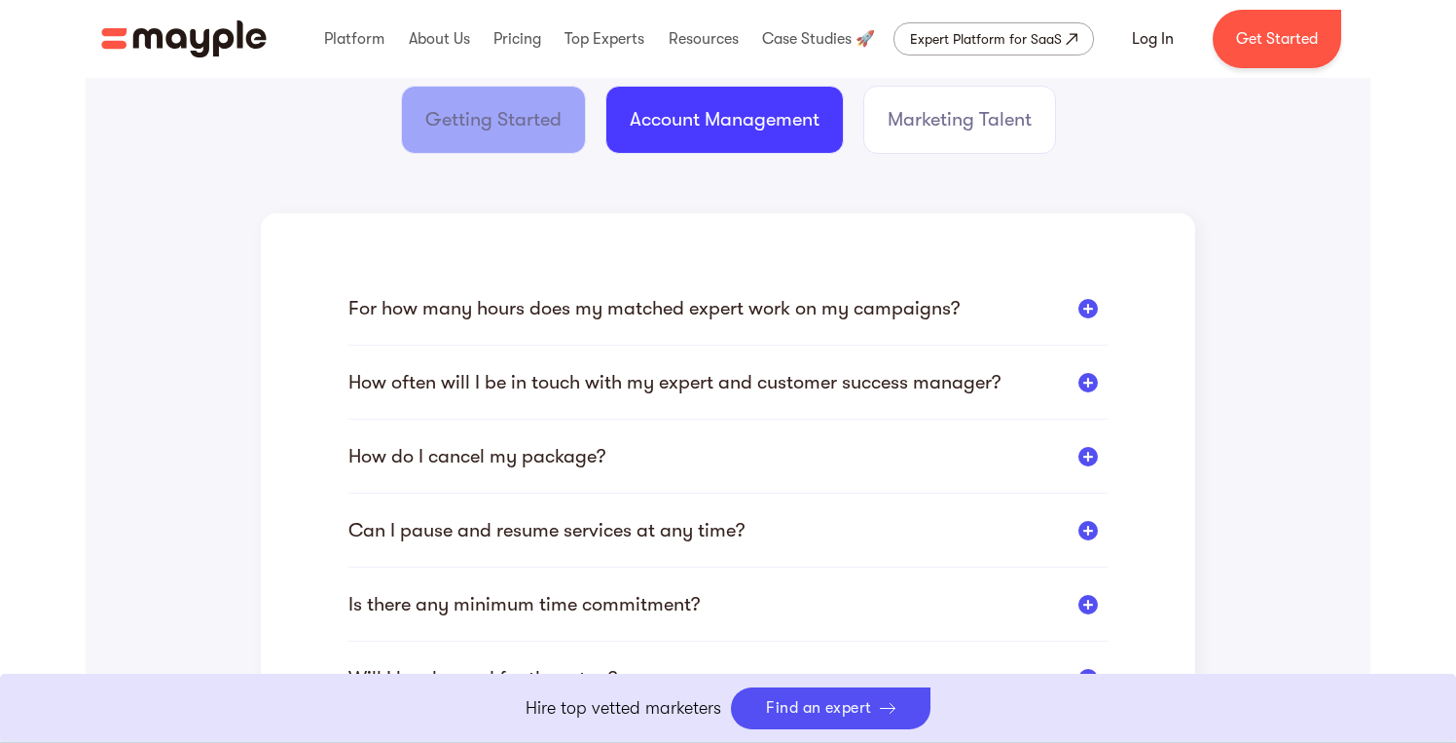
click at [513, 143] on link "Getting Started" at bounding box center [493, 120] width 185 height 68
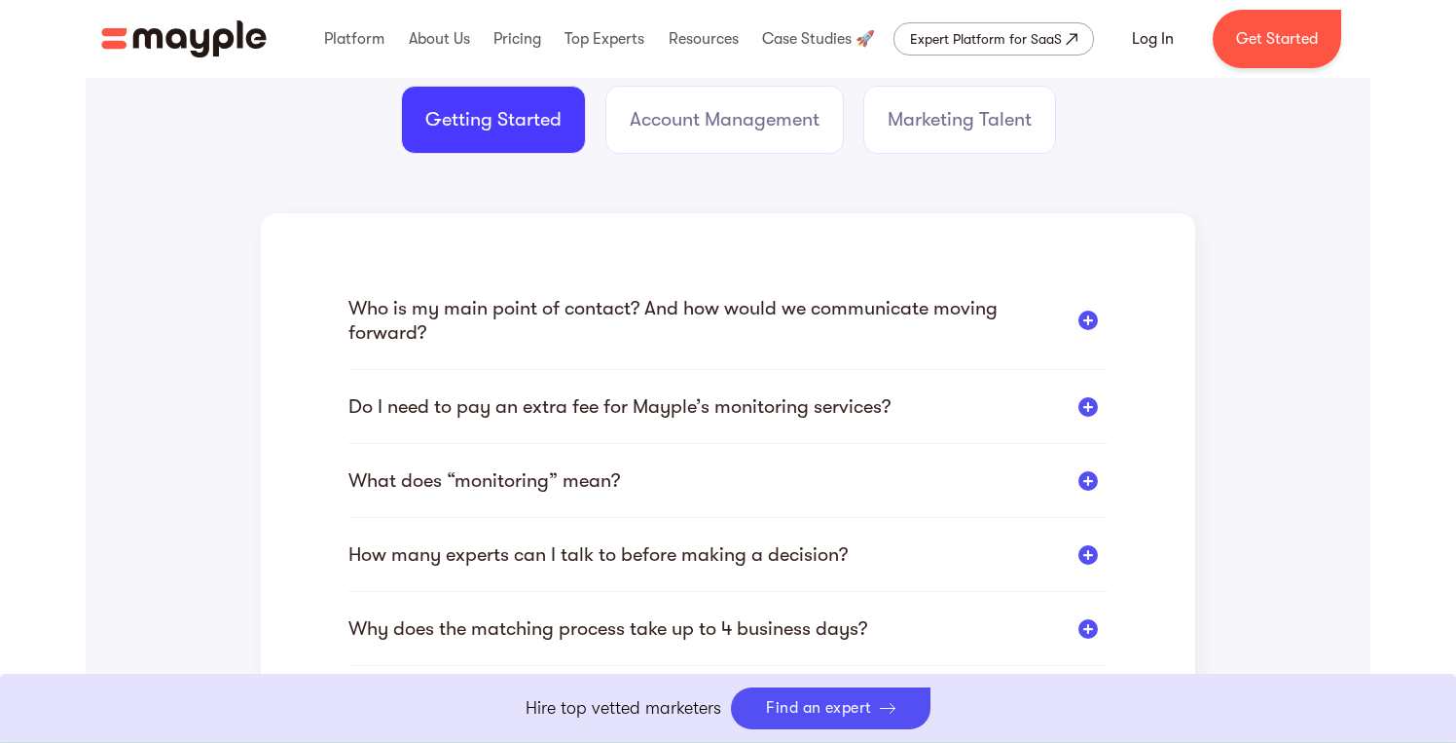
click at [494, 324] on div "Who is my main point of contact? And how would we communicate moving forward?" at bounding box center [703, 320] width 711 height 49
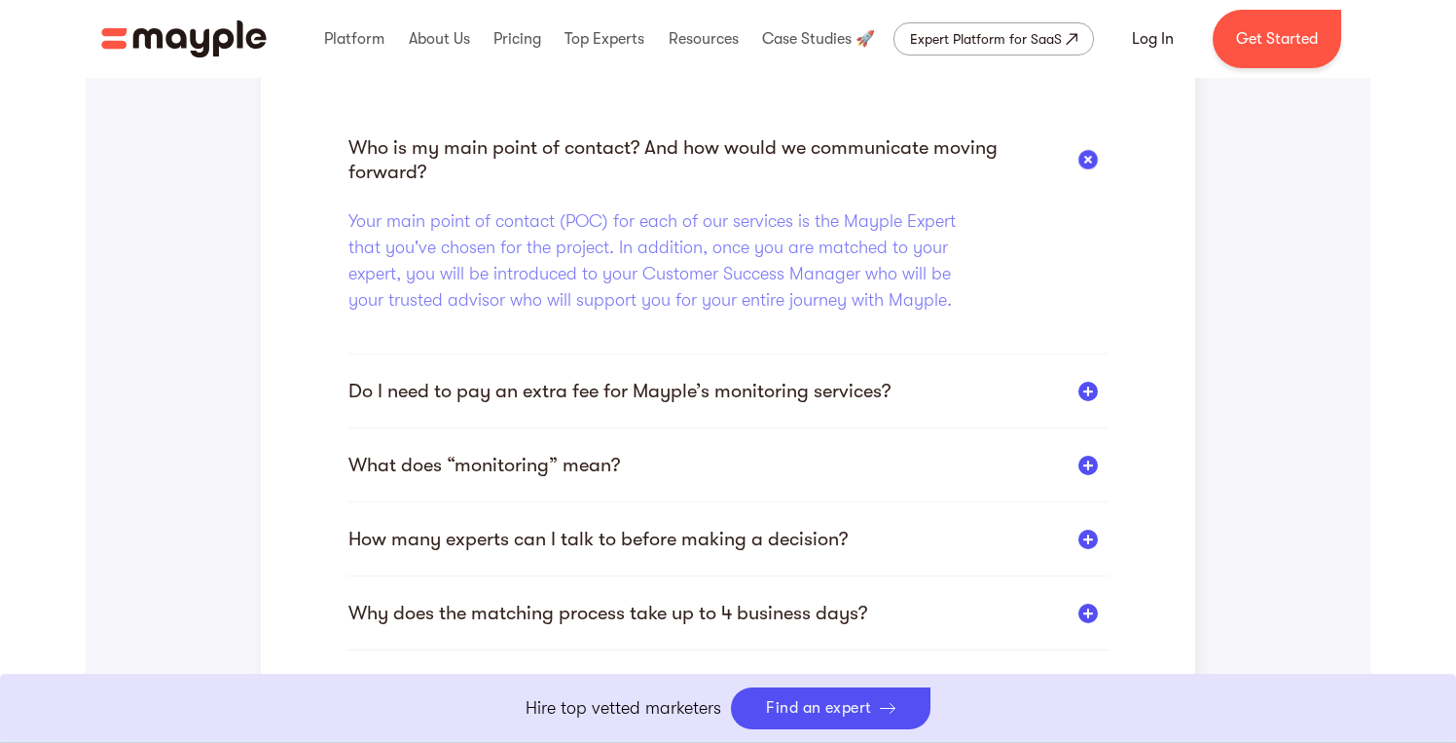
scroll to position [553, 0]
click at [486, 386] on div "Do I need to pay an extra fee for Mayple’s monitoring services?" at bounding box center [619, 390] width 542 height 24
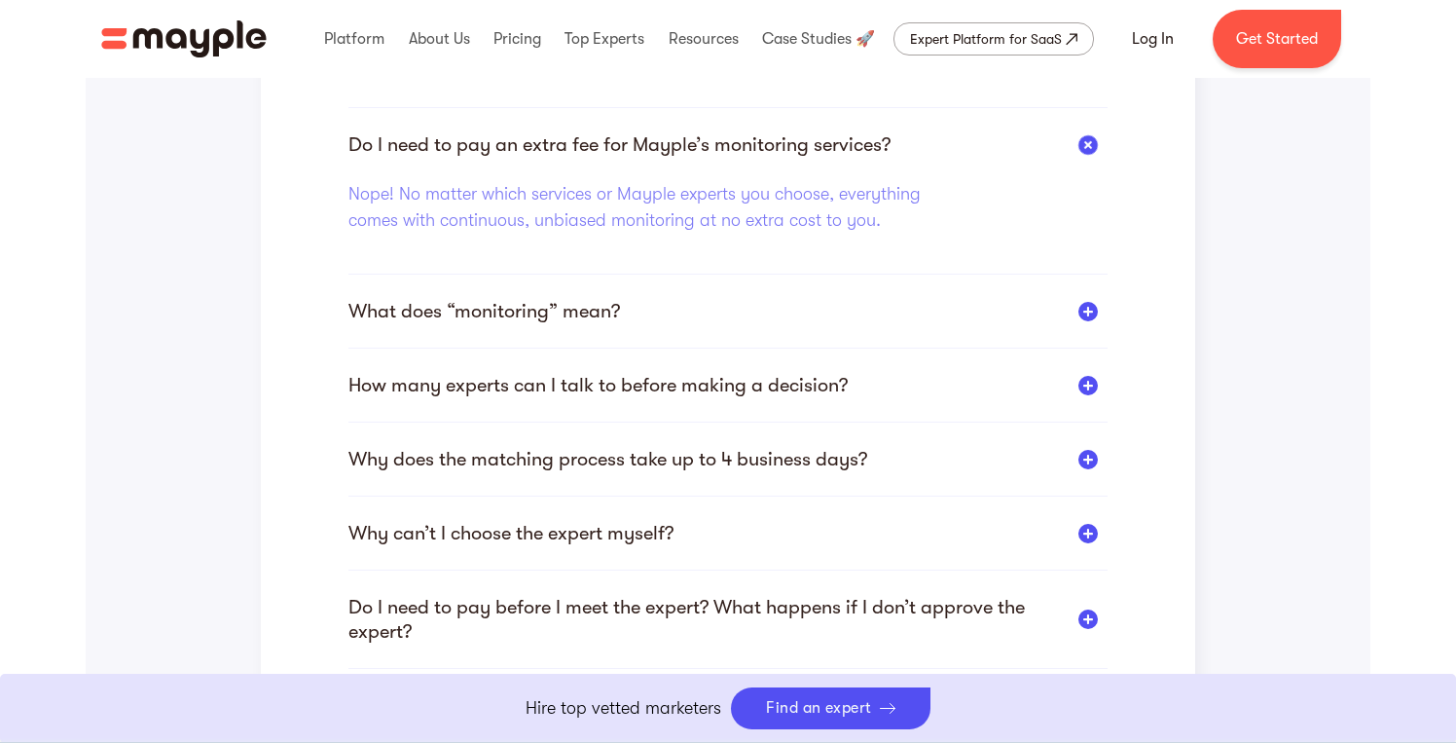
scroll to position [654, 0]
click at [487, 316] on div "What does “monitoring” mean?" at bounding box center [484, 310] width 272 height 24
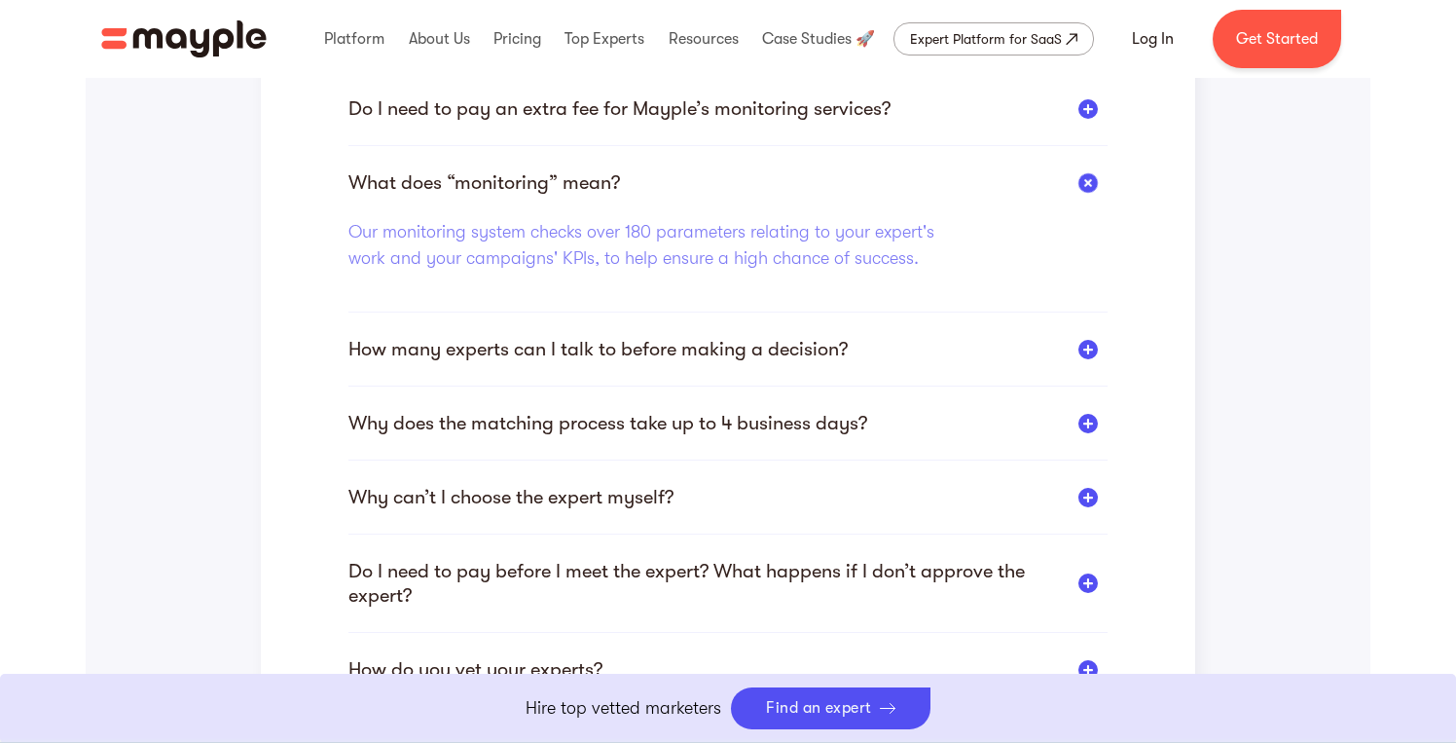
scroll to position [694, 0]
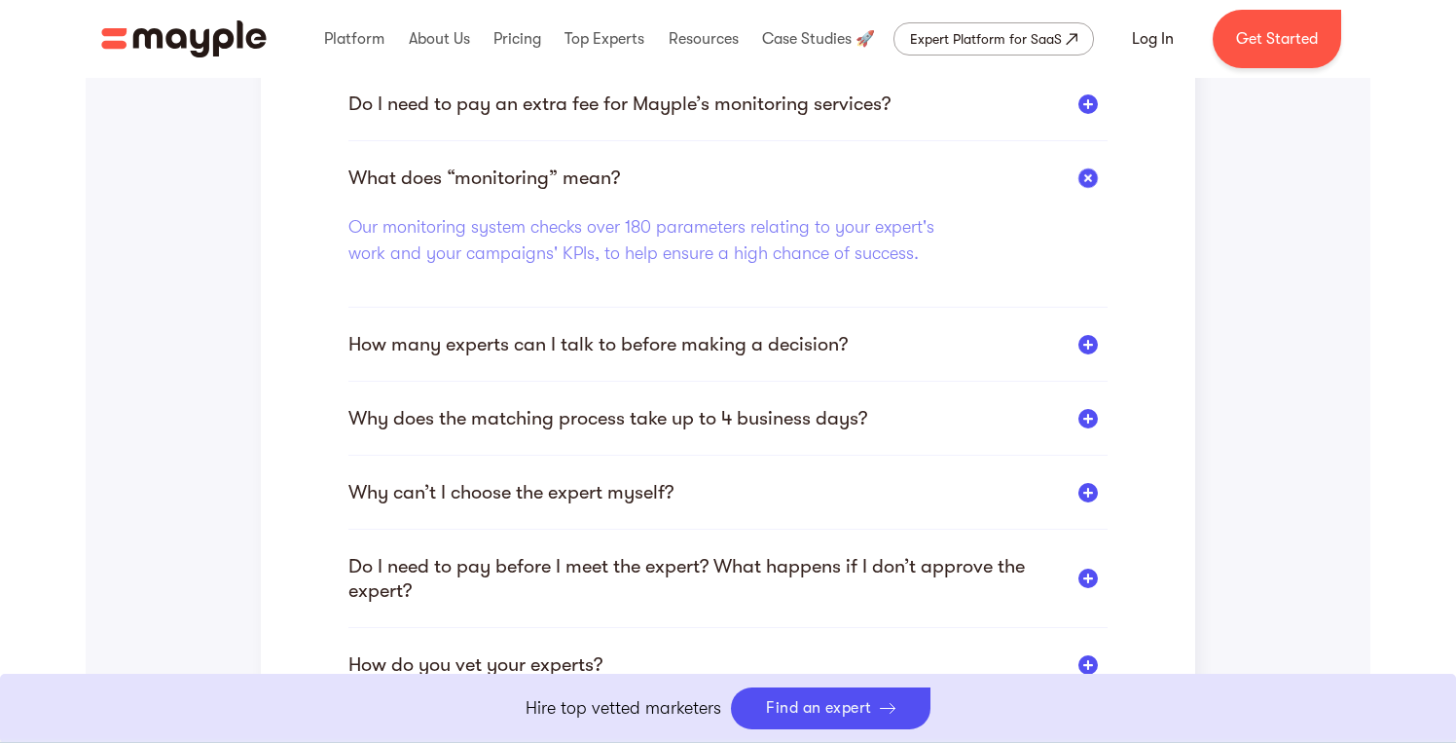
click at [486, 347] on div "How many experts can I talk to before making a decision?" at bounding box center [597, 344] width 499 height 24
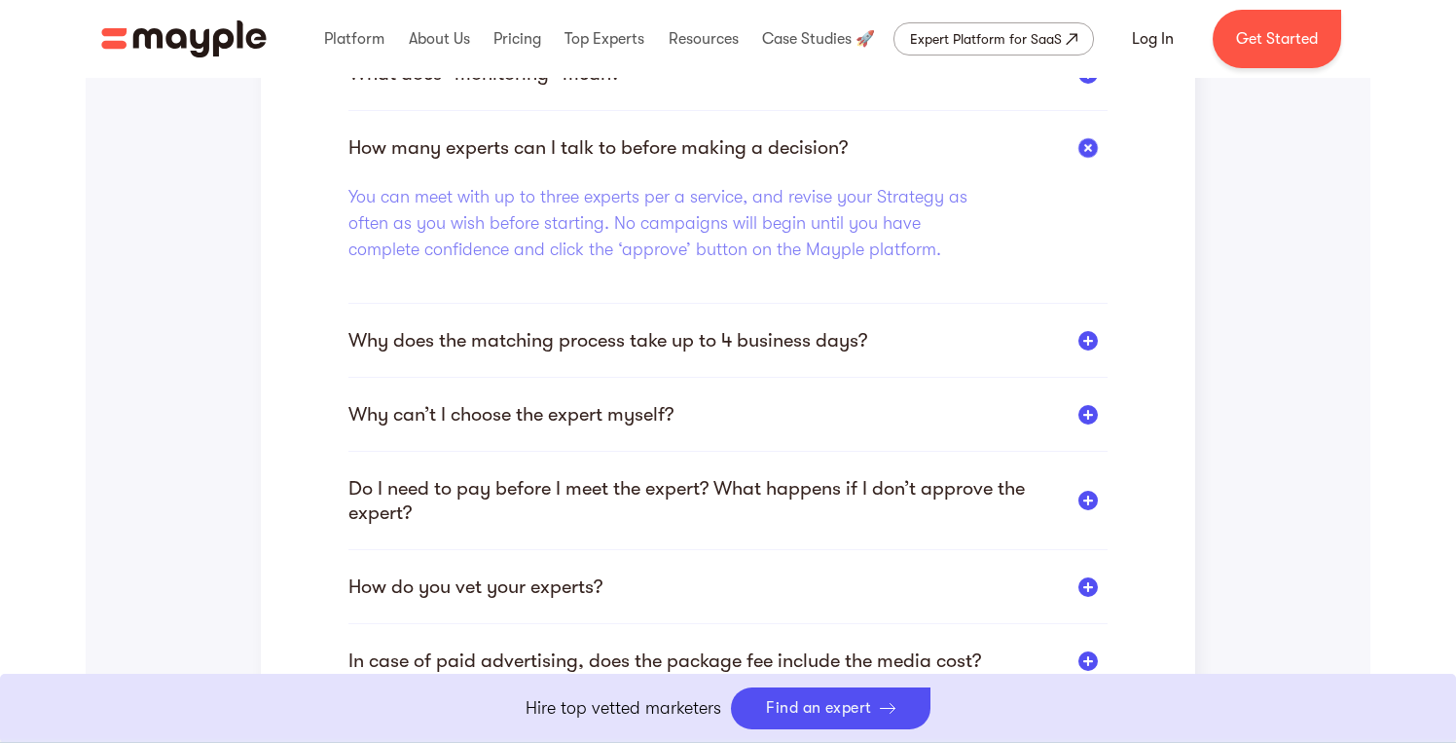
scroll to position [803, 0]
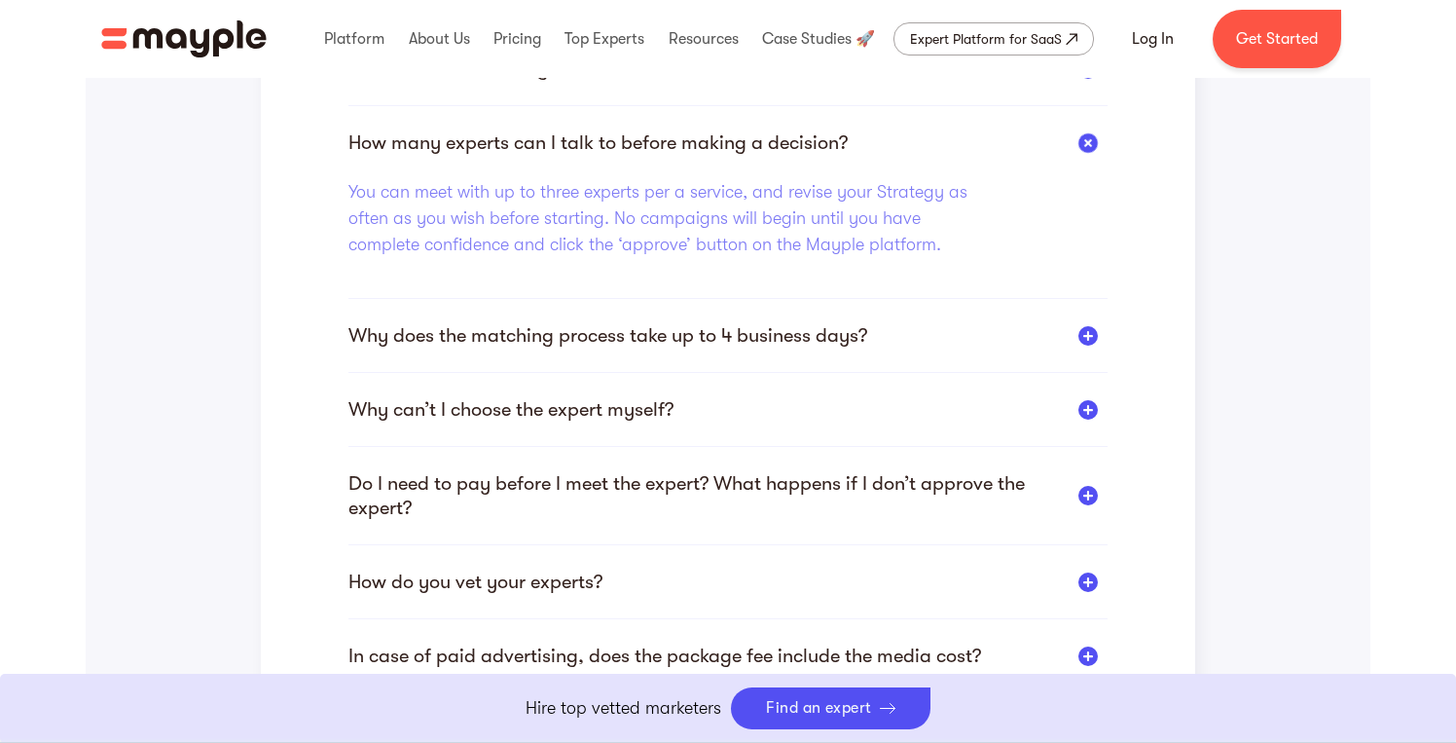
click at [486, 347] on div "Why does the matching process take up to 4 business days?" at bounding box center [607, 335] width 519 height 24
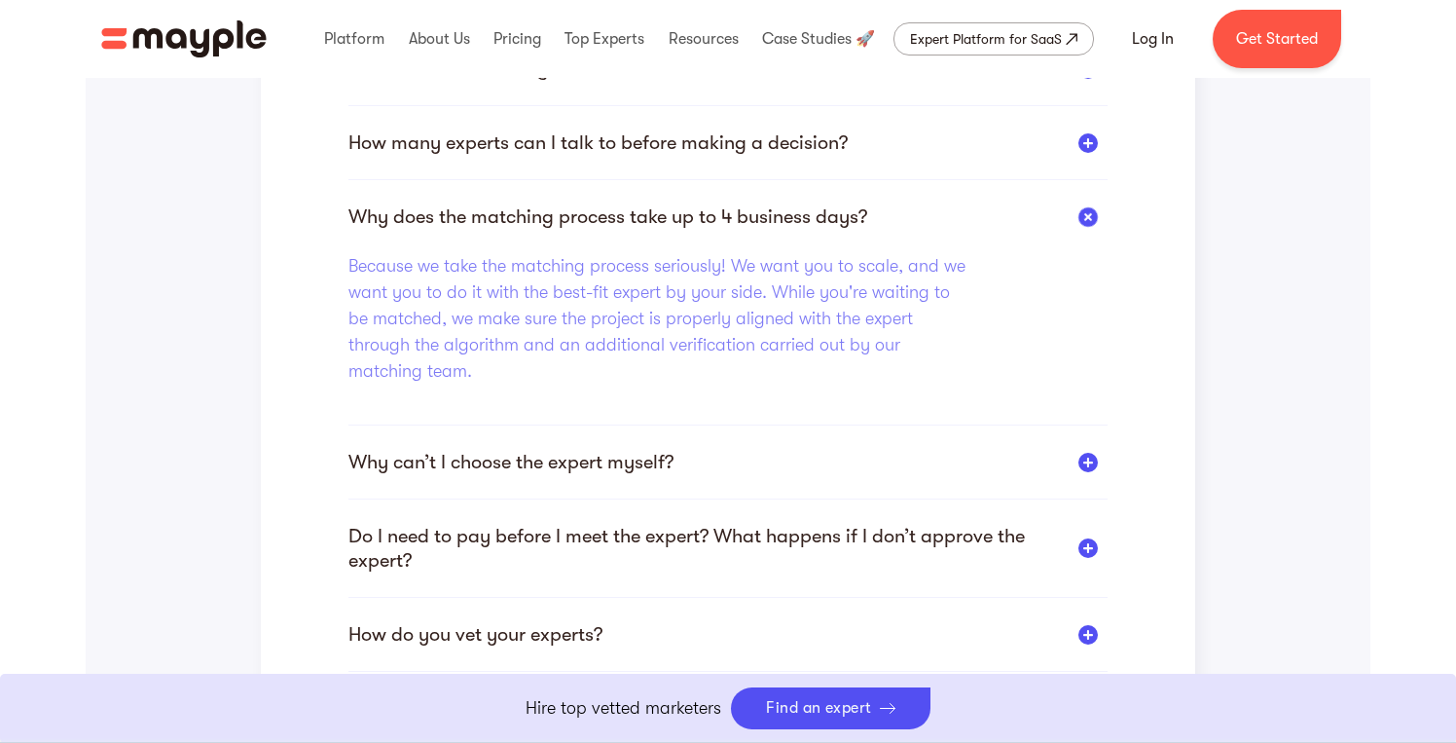
click at [529, 121] on div "Who is my main point of contact? And how would we communicate moving forward? Y…" at bounding box center [727, 716] width 759 height 1831
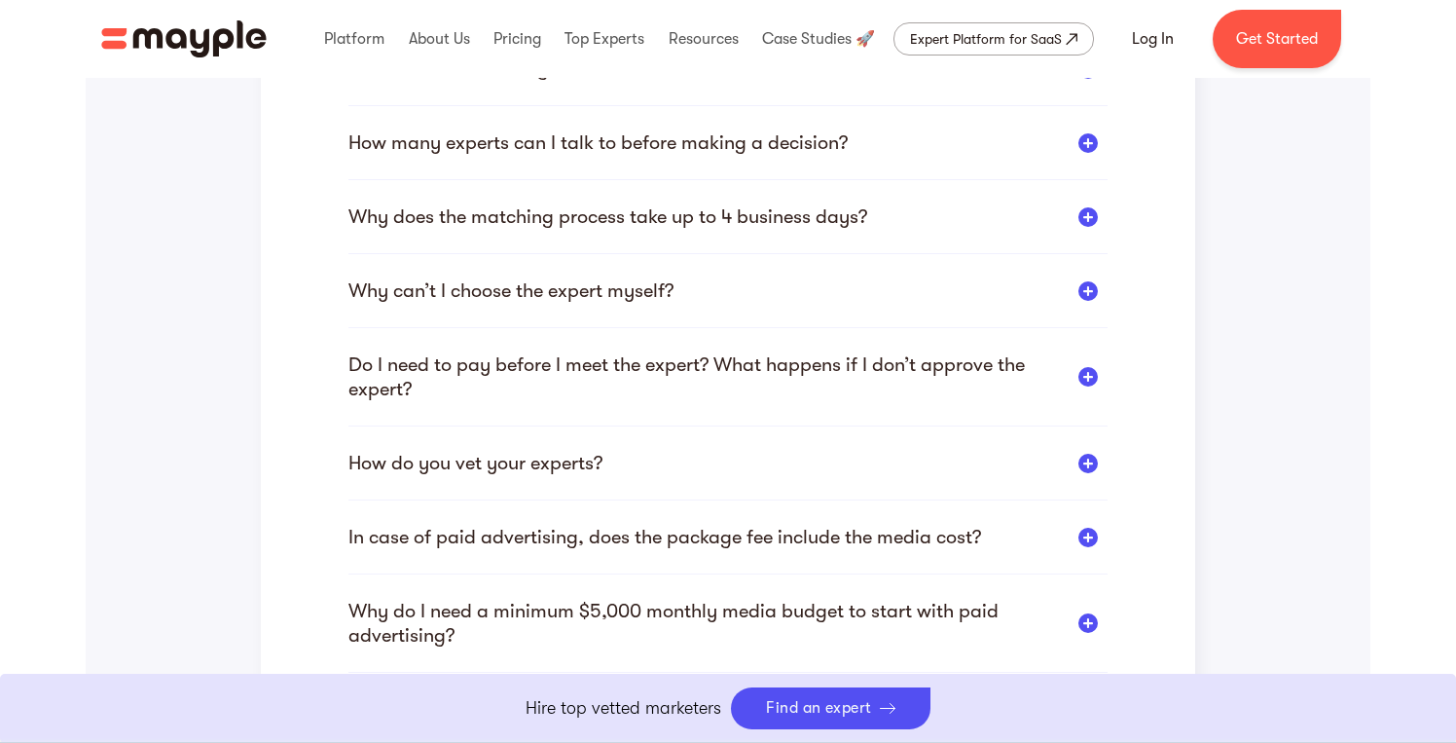
click at [519, 140] on div "How many experts can I talk to before making a decision?" at bounding box center [597, 142] width 499 height 24
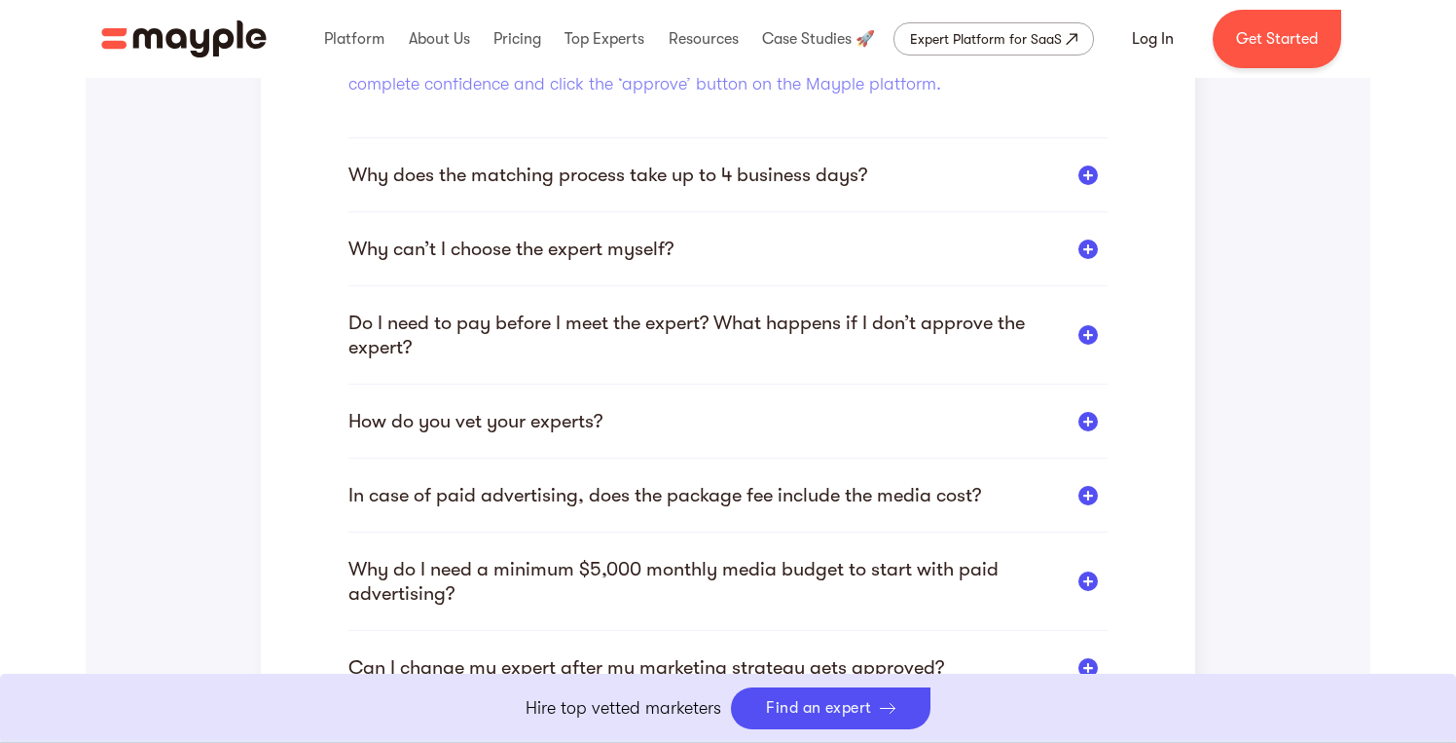
scroll to position [966, 0]
click at [331, 326] on div "Who is my main point of contact? And how would we communicate moving forward? Y…" at bounding box center [728, 567] width 935 height 1856
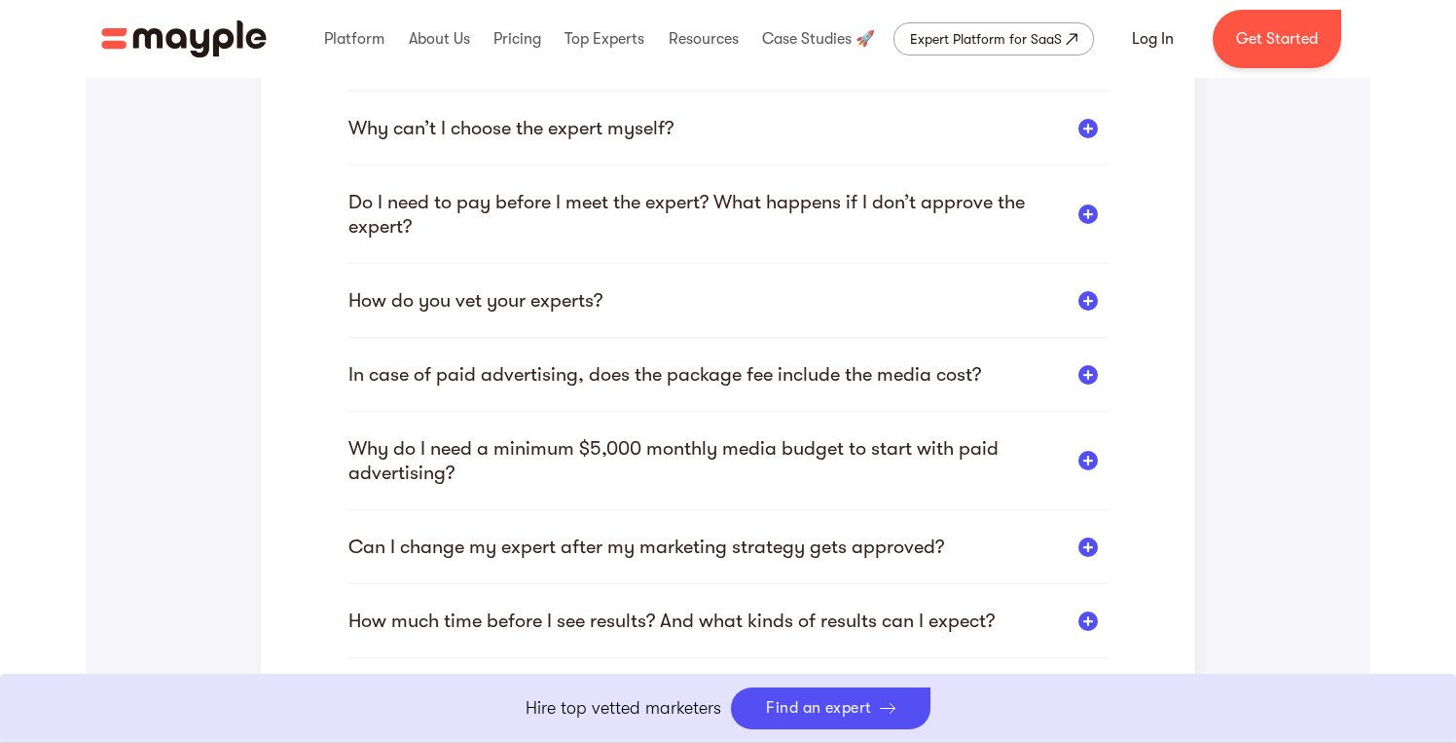
click at [381, 275] on div "Who is my main point of contact? And how would we communicate moving forward? Y…" at bounding box center [727, 469] width 759 height 1660
click at [385, 254] on div "Do I need to pay before I meet the expert? What happens if I don’t approve the …" at bounding box center [727, 227] width 759 height 74
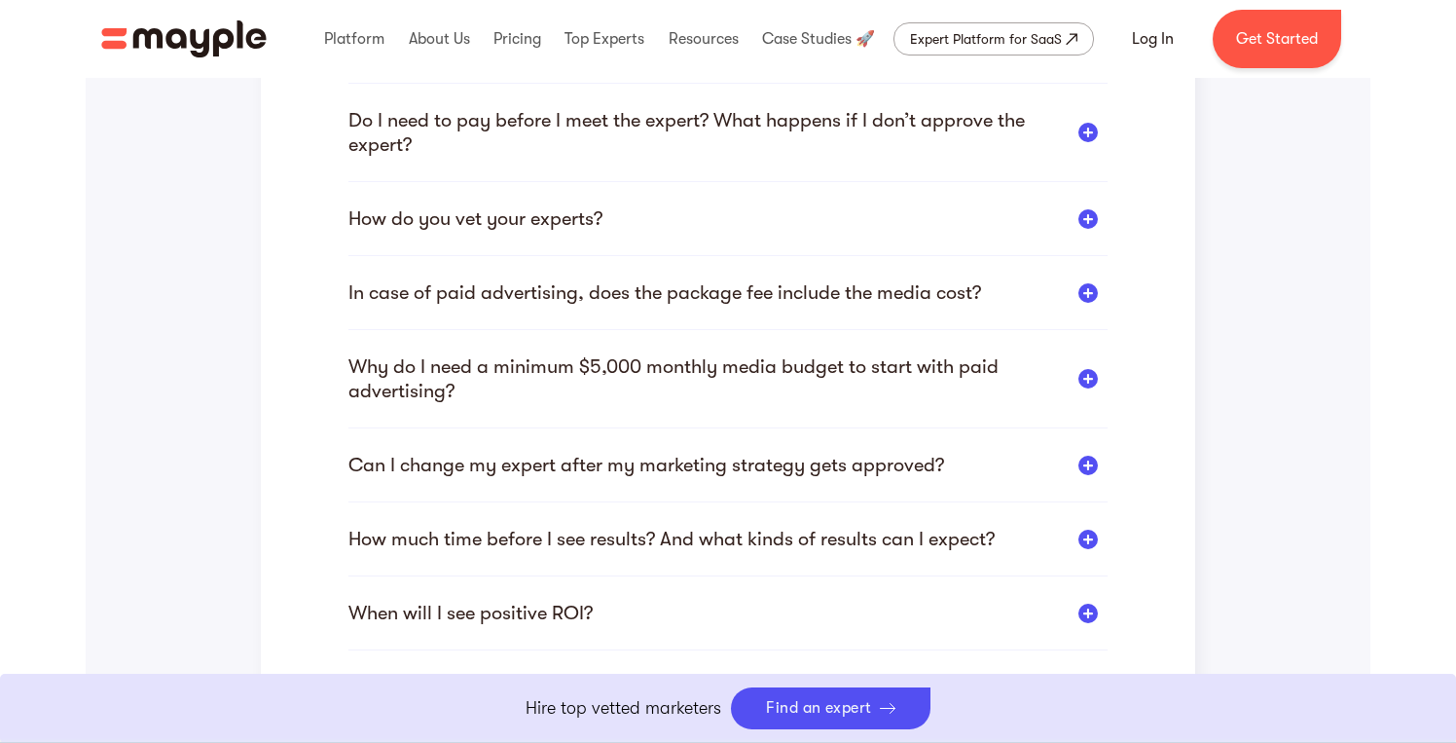
scroll to position [1072, 0]
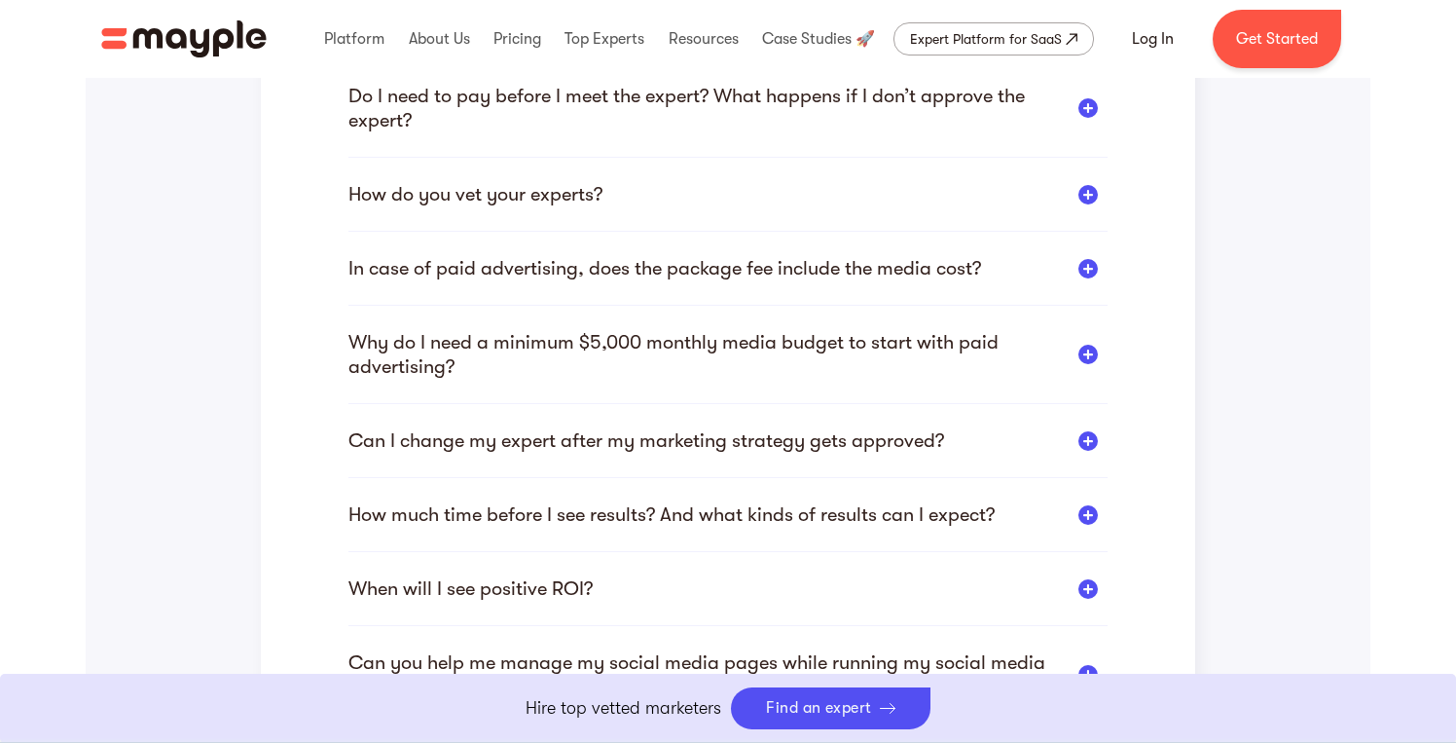
click at [417, 195] on div "How do you vet your experts?" at bounding box center [475, 194] width 254 height 24
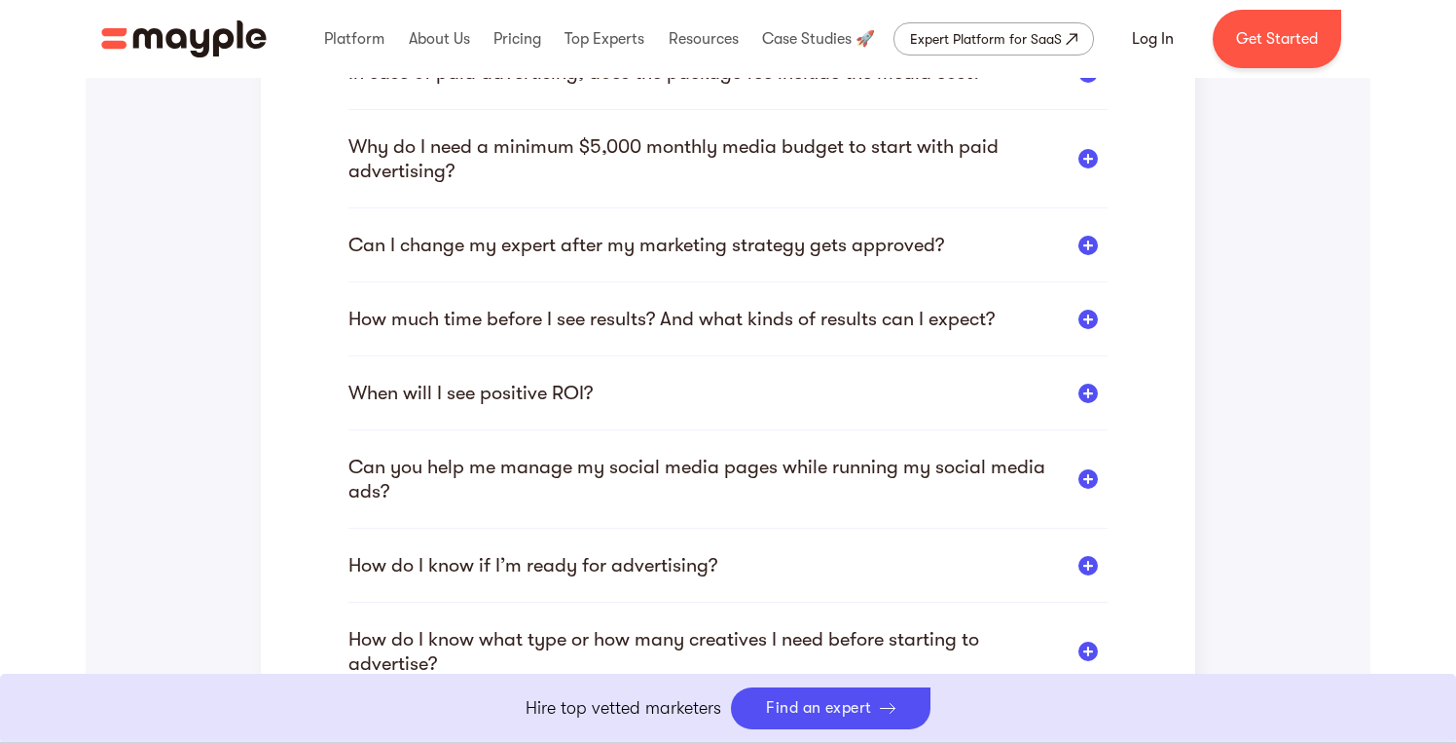
click at [402, 141] on div "Why do I need a minimum $5,000 monthly media budget to start with paid advertis…" at bounding box center [703, 158] width 711 height 49
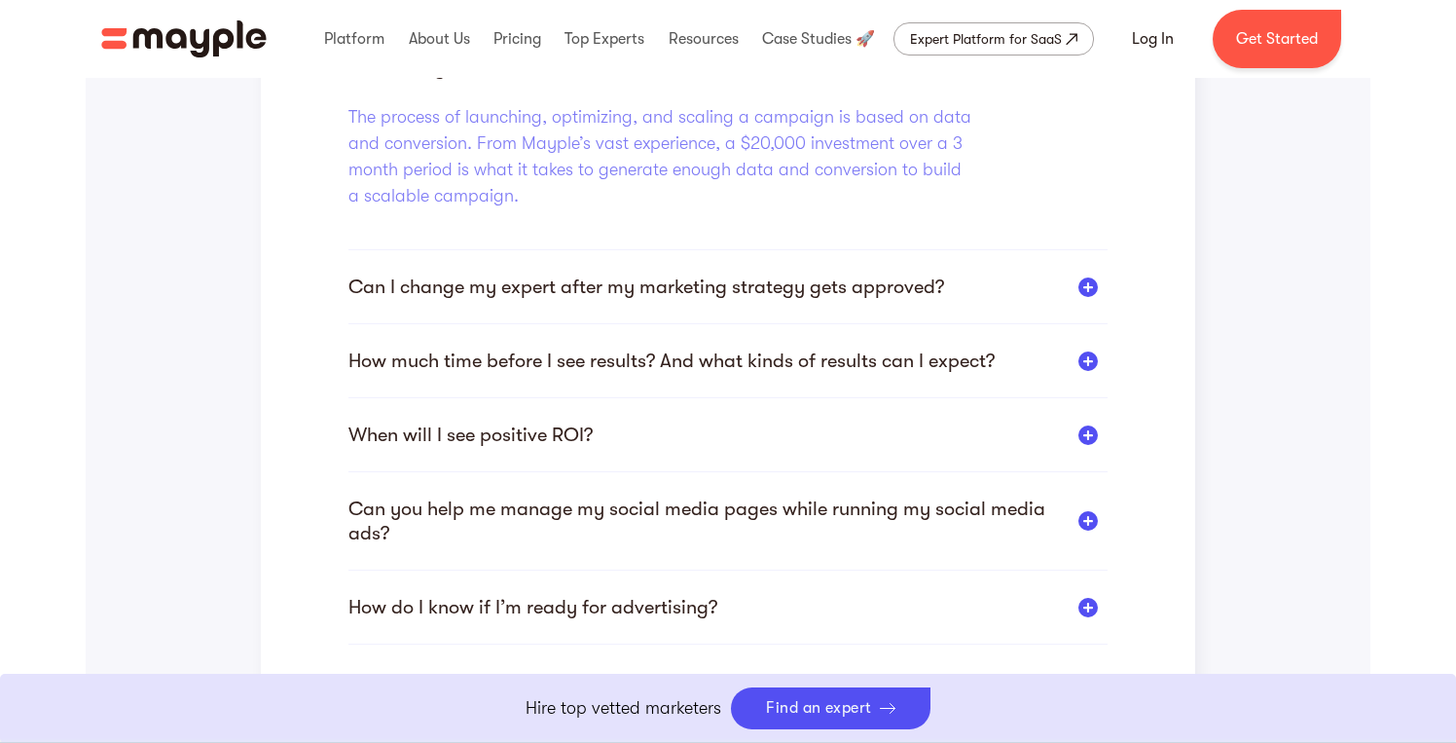
scroll to position [1387, 0]
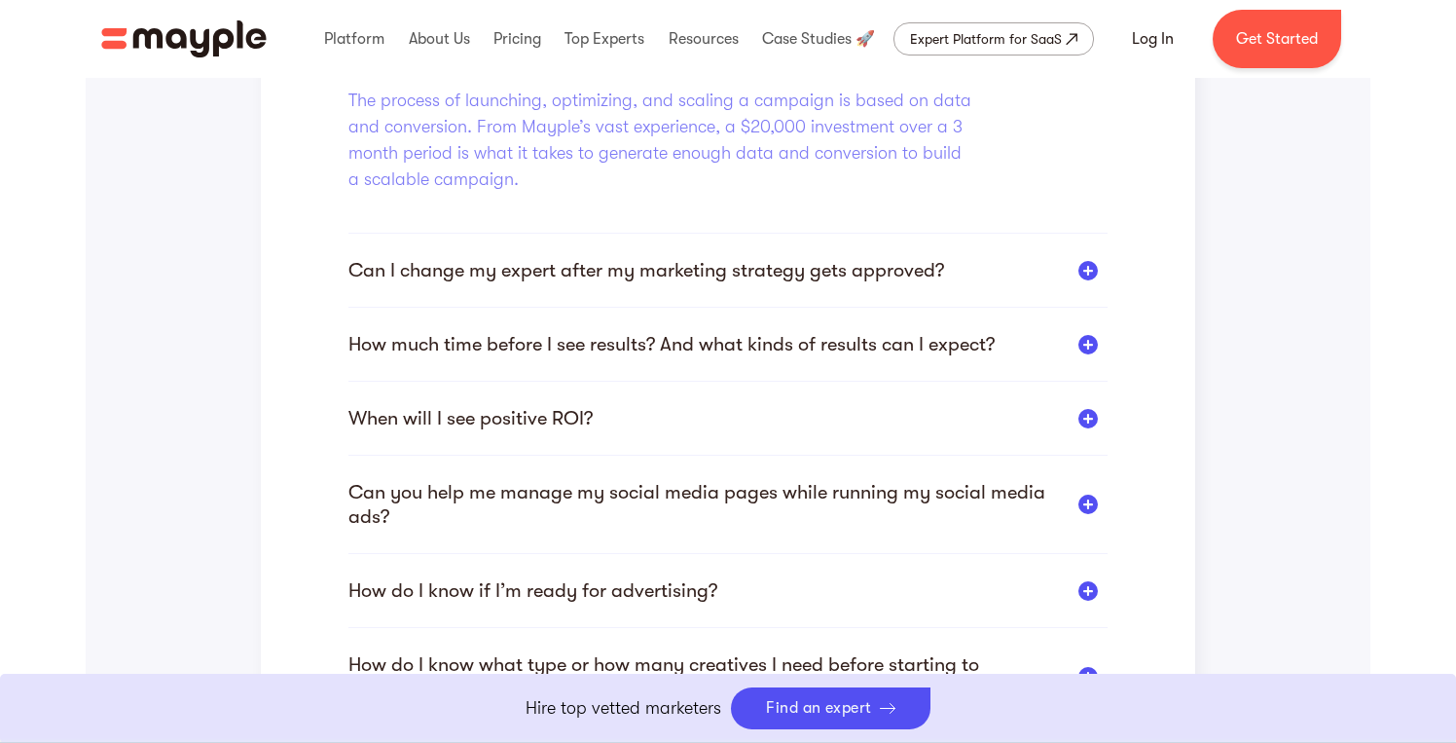
click at [375, 271] on div "Can I change my expert after my marketing strategy gets approved?" at bounding box center [646, 270] width 596 height 24
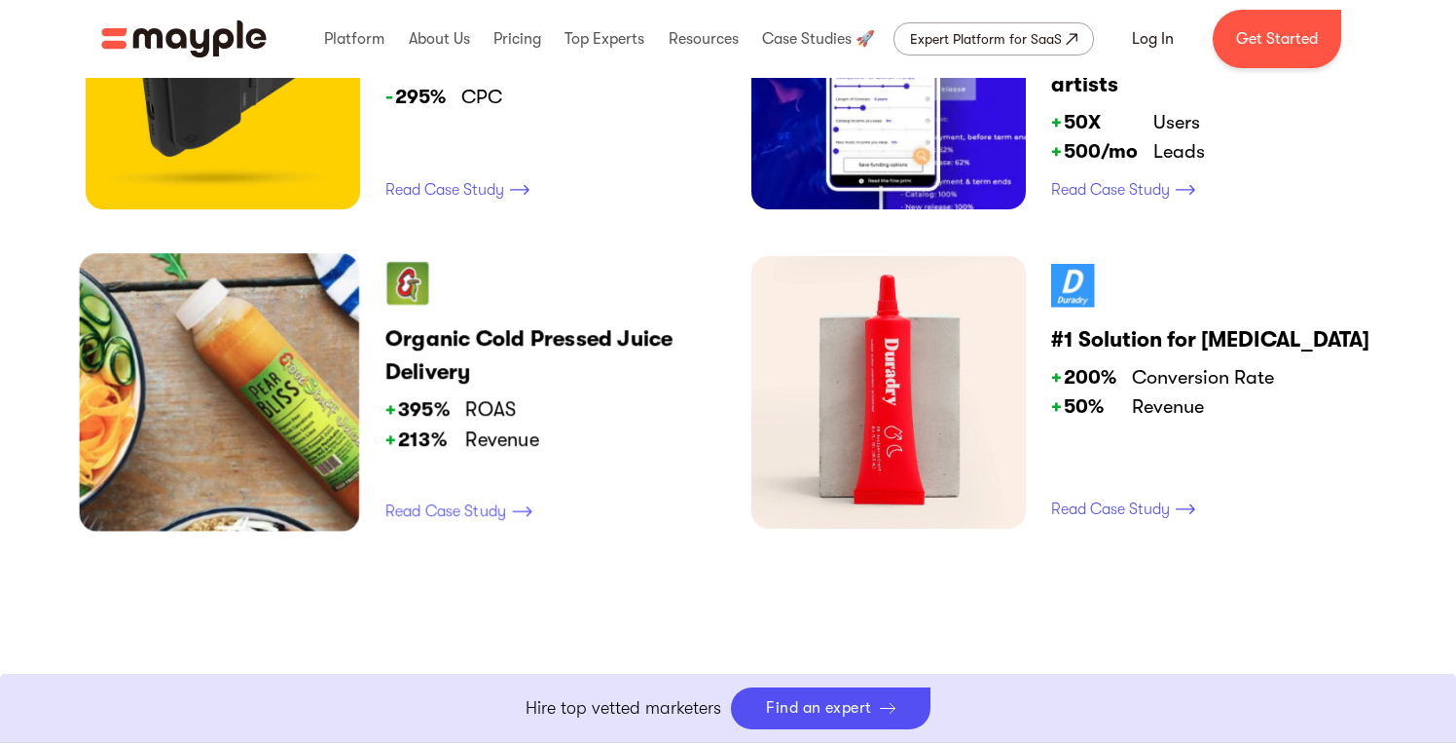
scroll to position [2905, 0]
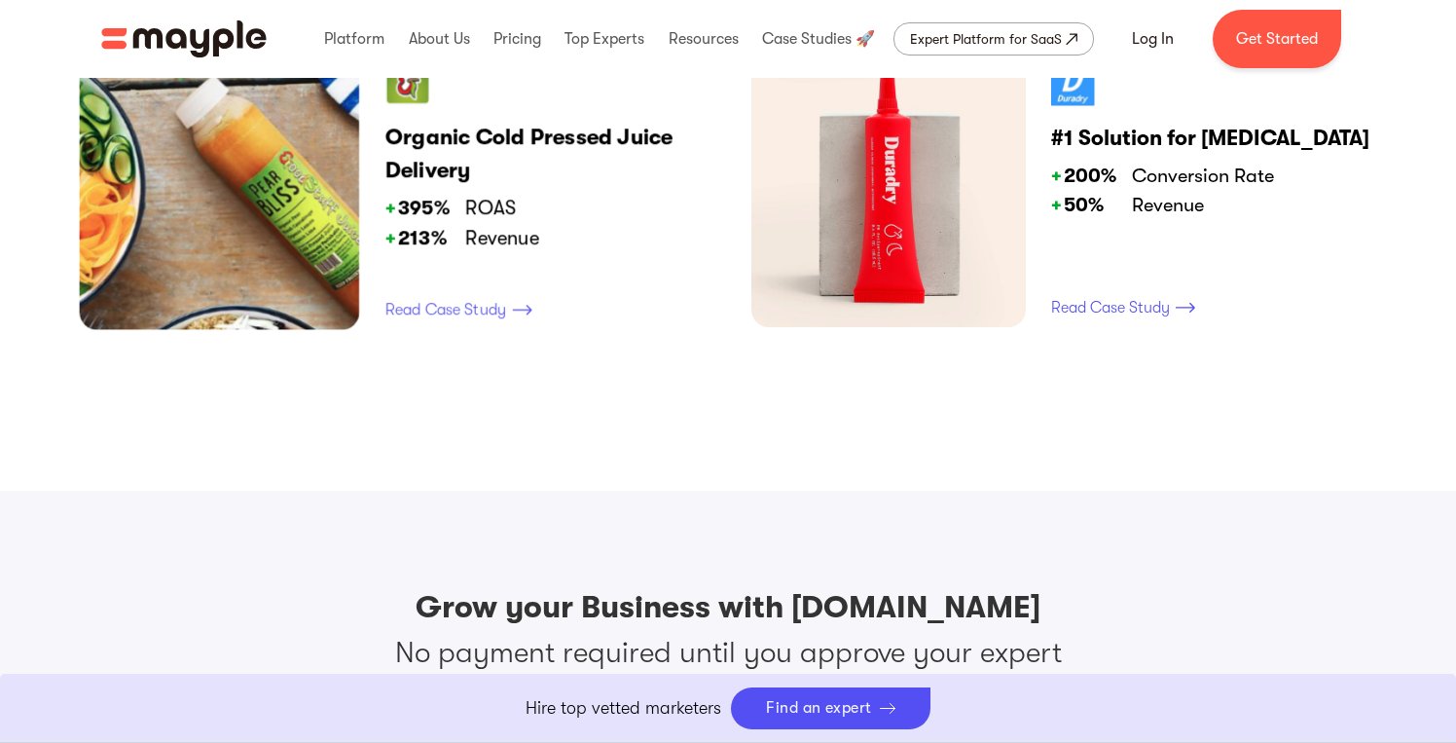
click at [450, 309] on p "Read Case Study" at bounding box center [445, 309] width 121 height 23
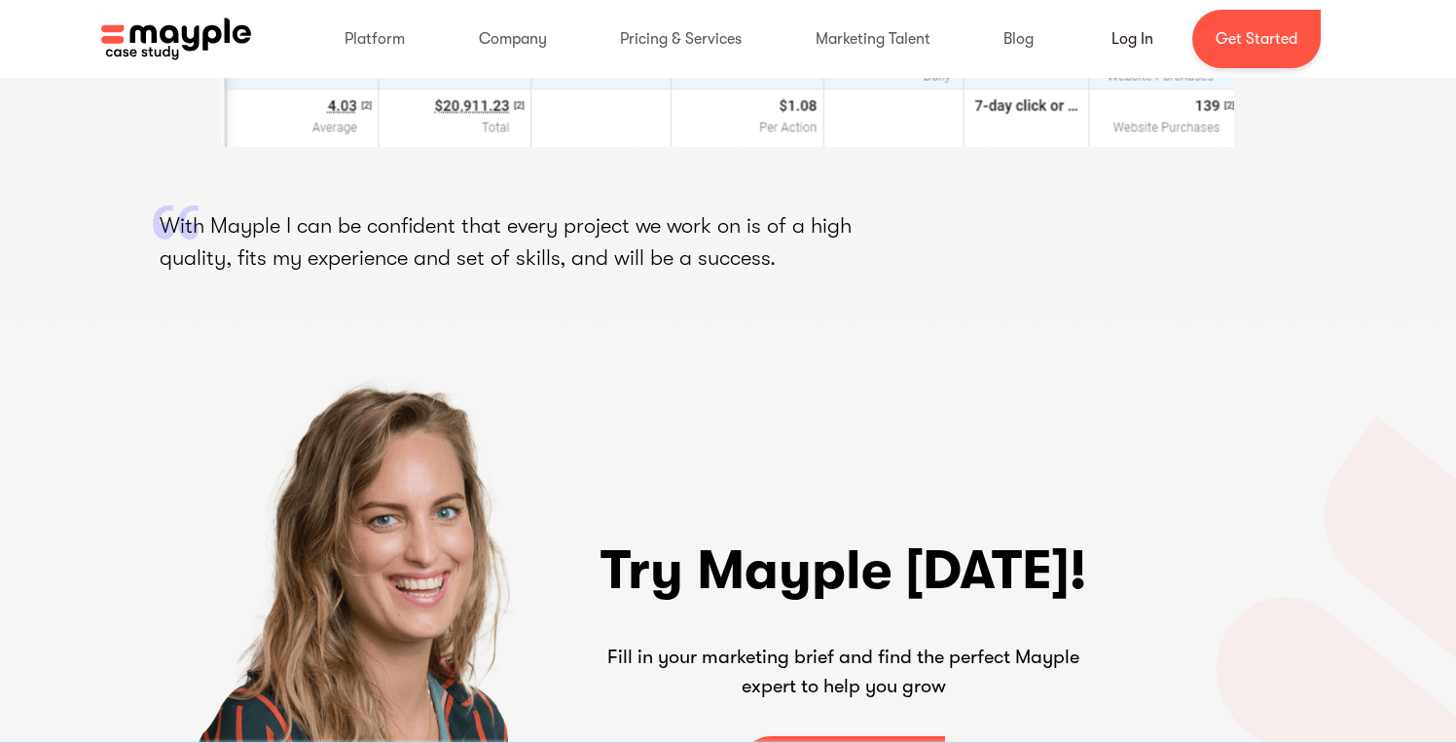
scroll to position [4305, 0]
